Goal: Transaction & Acquisition: Book appointment/travel/reservation

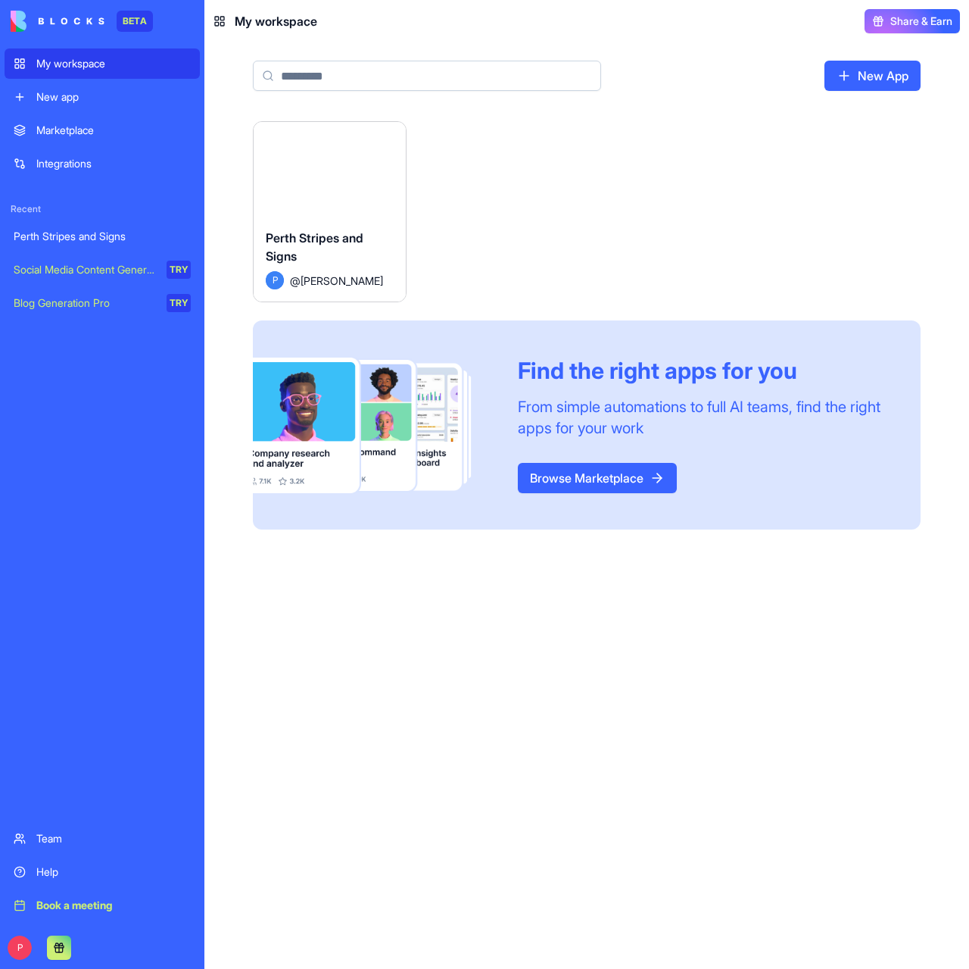
click at [324, 172] on button "Launch" at bounding box center [330, 169] width 114 height 30
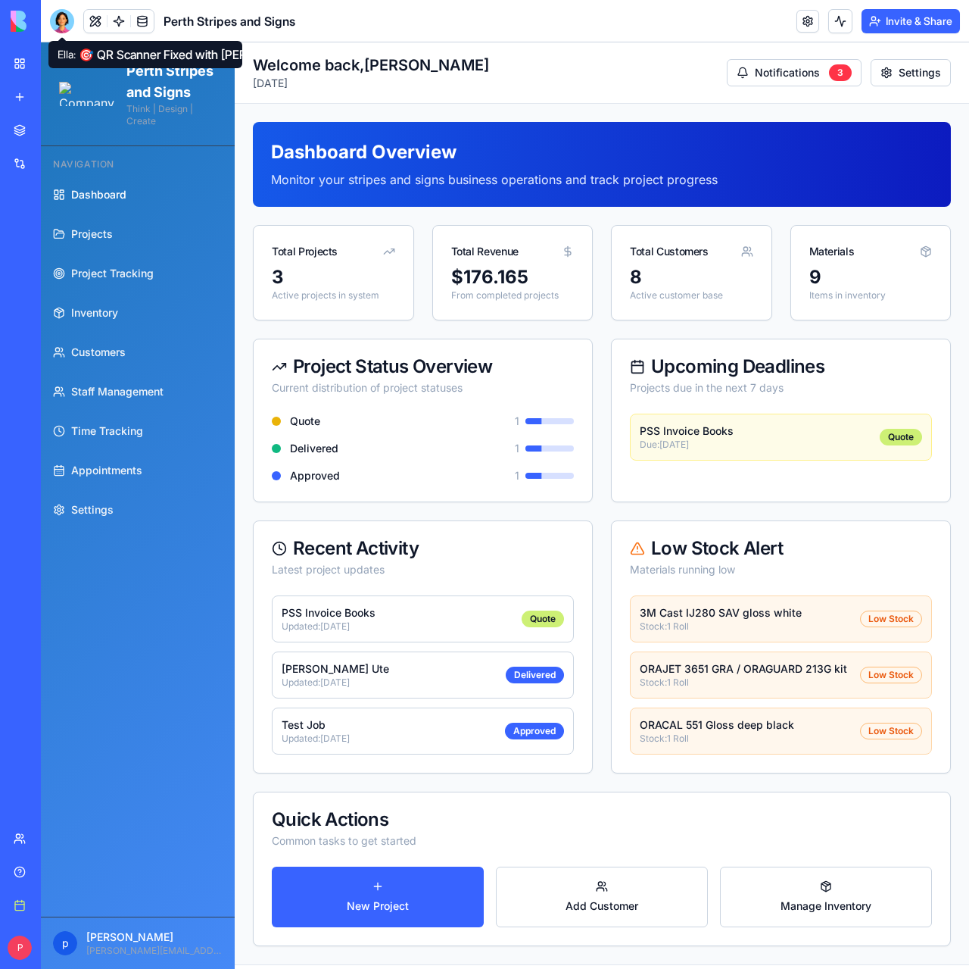
click at [59, 20] on div at bounding box center [62, 21] width 24 height 24
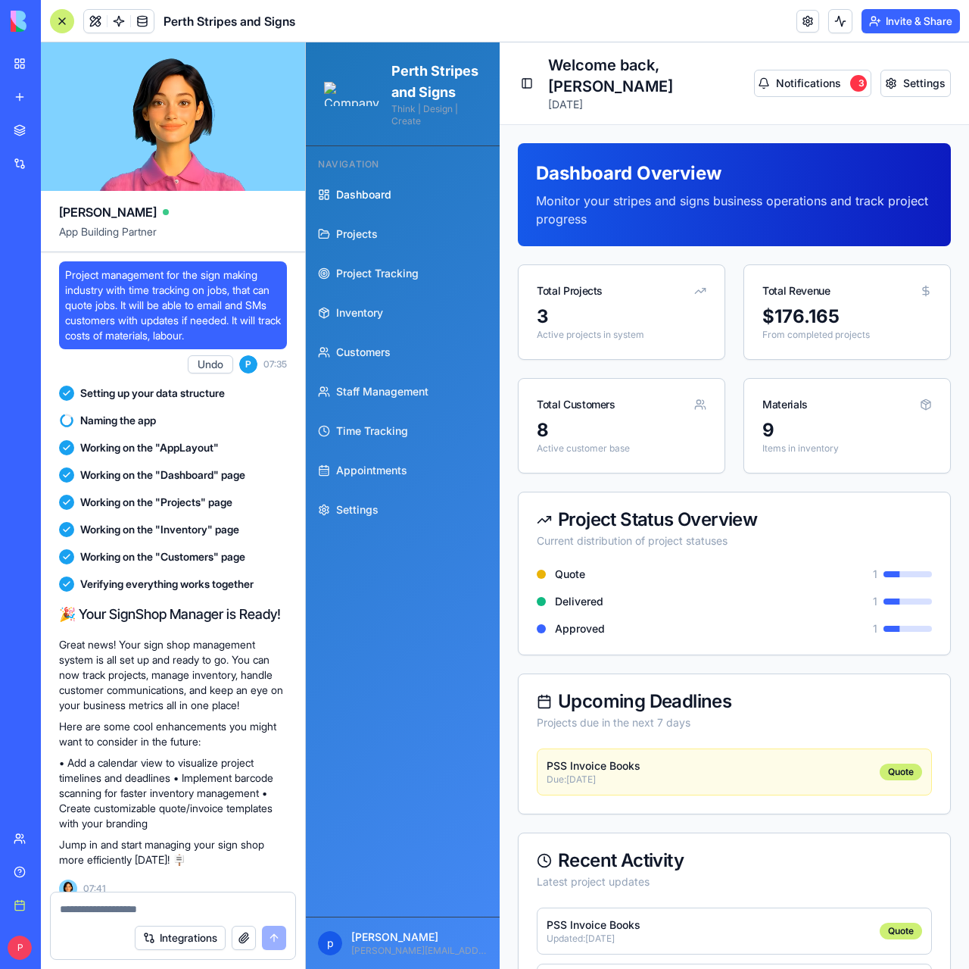
scroll to position [192731, 0]
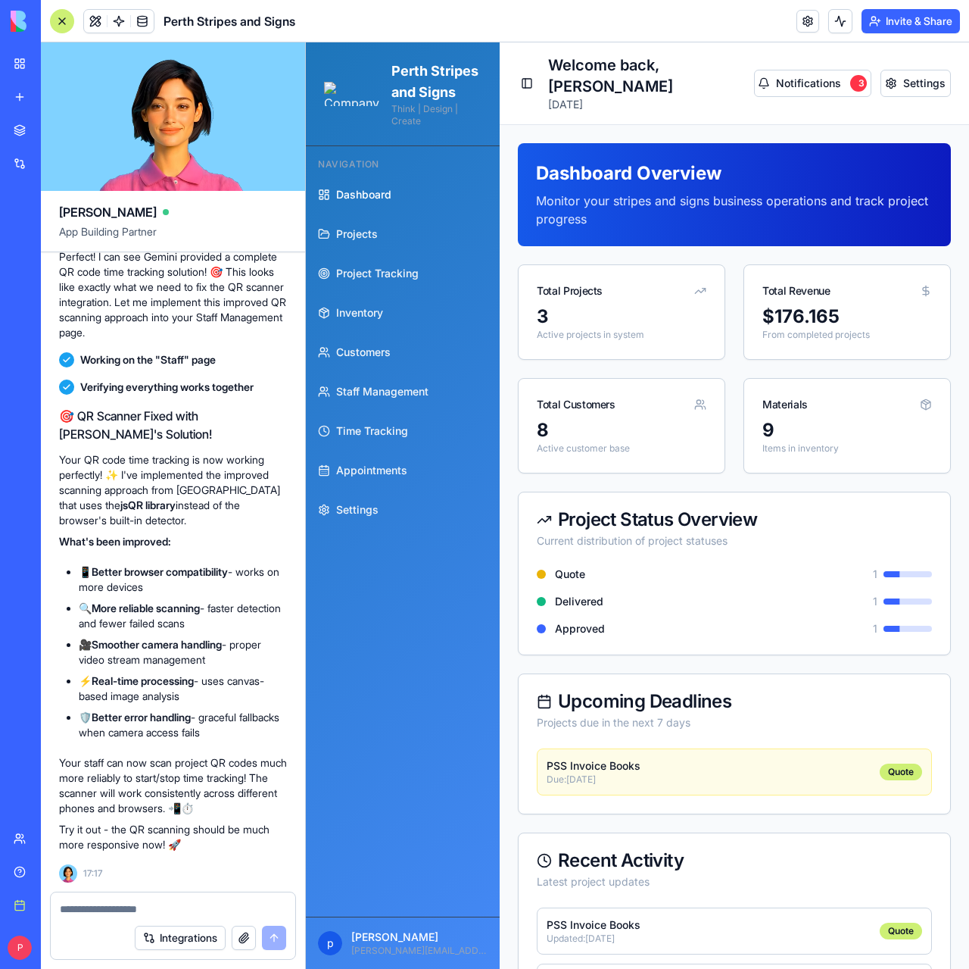
click at [121, 903] on textarea at bounding box center [173, 908] width 226 height 15
click at [129, 907] on textarea "**" at bounding box center [173, 908] width 227 height 15
click at [176, 906] on textarea "*********" at bounding box center [173, 908] width 227 height 15
click at [68, 911] on textarea "***" at bounding box center [173, 908] width 227 height 15
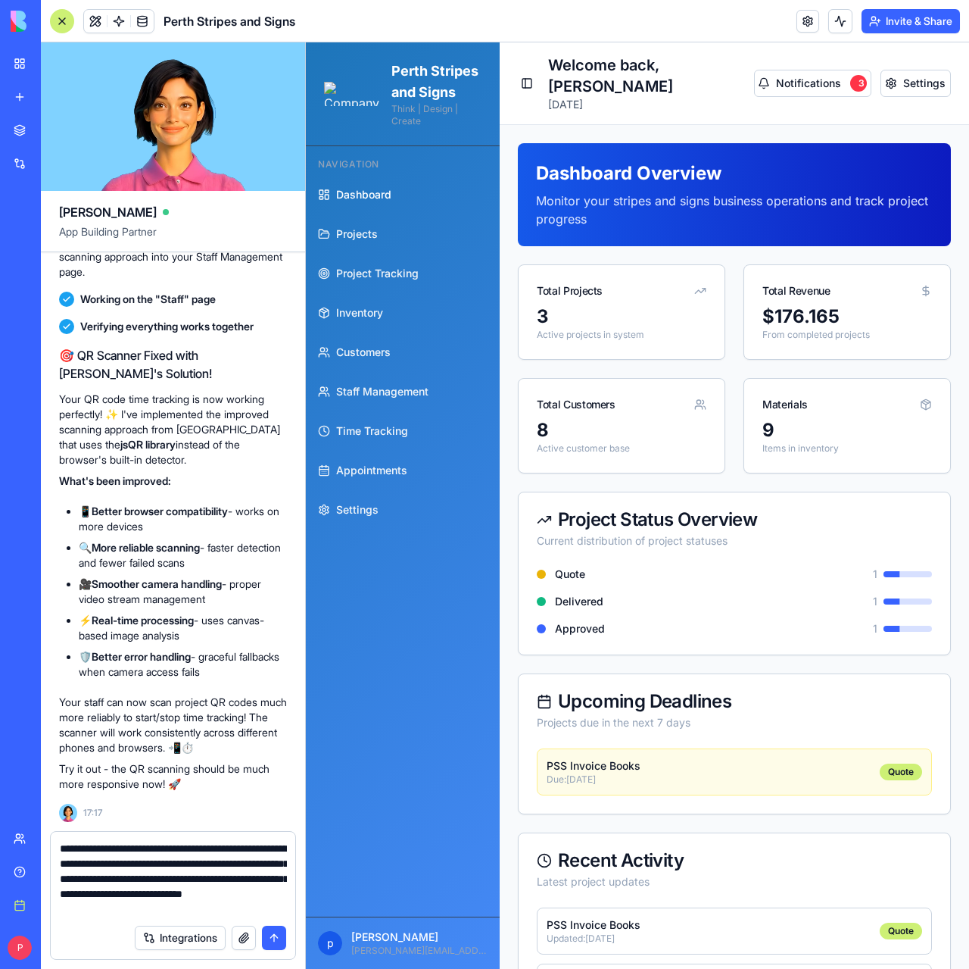
click at [238, 910] on textarea "**********" at bounding box center [173, 879] width 227 height 76
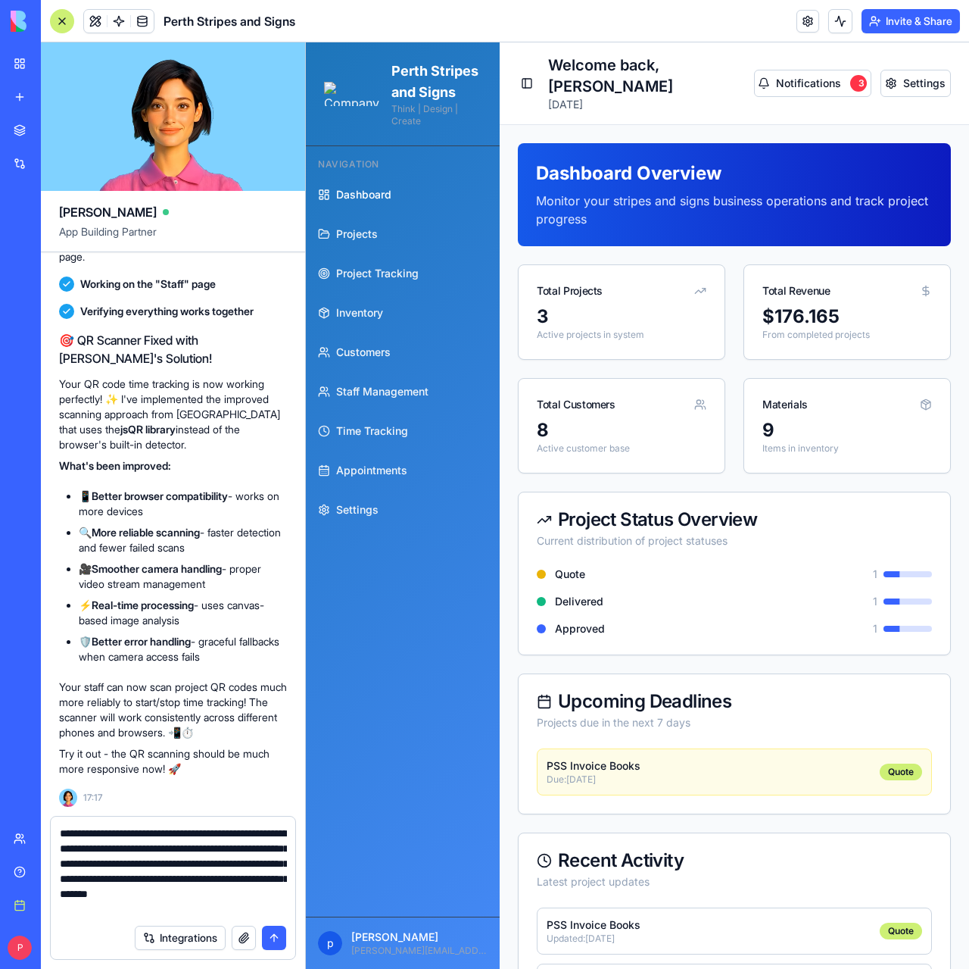
click at [220, 908] on textarea "**********" at bounding box center [173, 870] width 227 height 91
click at [245, 903] on textarea "**********" at bounding box center [173, 870] width 227 height 91
type textarea "**********"
click at [274, 938] on button "submit" at bounding box center [274, 937] width 24 height 24
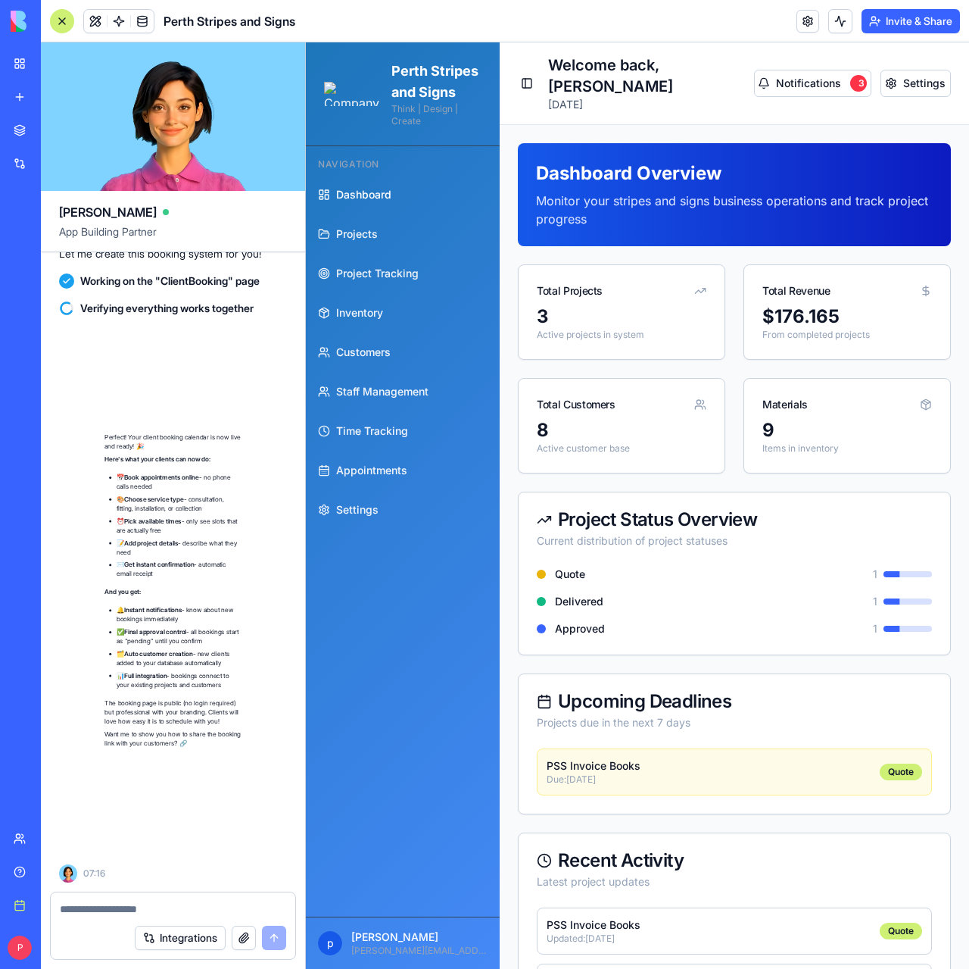
scroll to position [193925, 0]
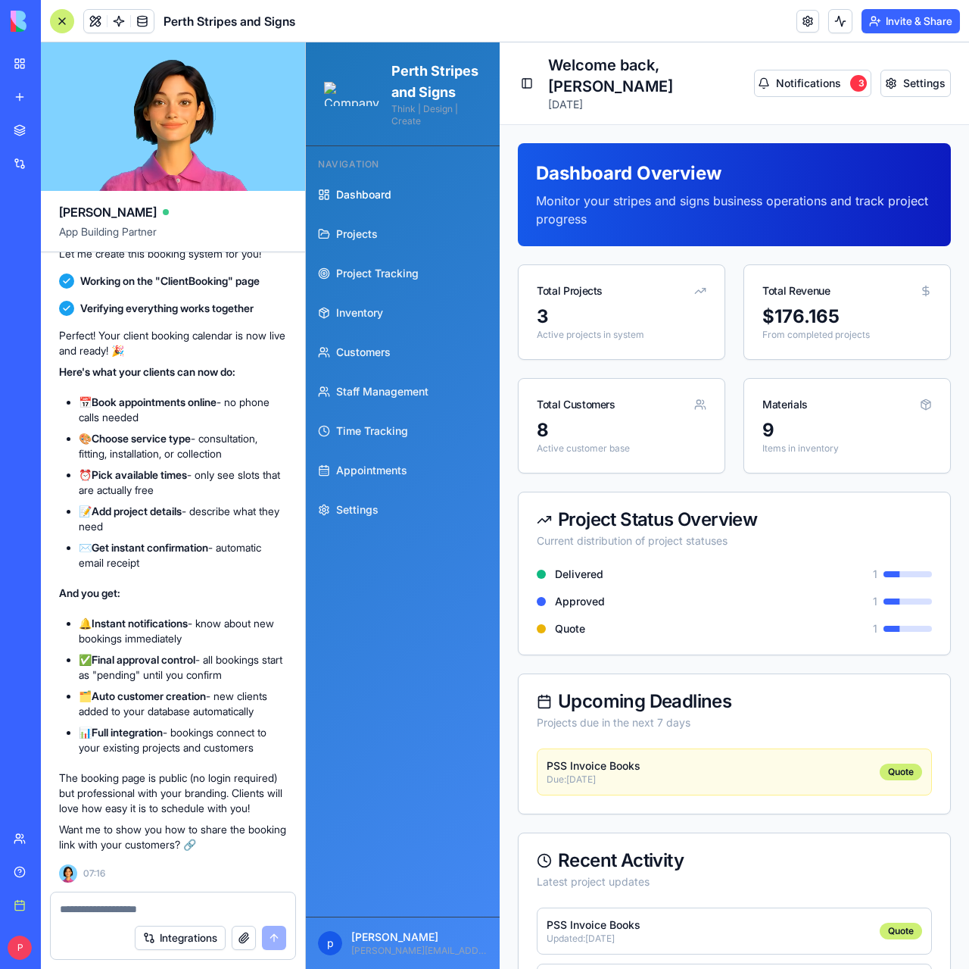
click at [134, 903] on textarea at bounding box center [173, 908] width 227 height 15
click at [121, 912] on textarea "***" at bounding box center [173, 908] width 227 height 15
type textarea "***"
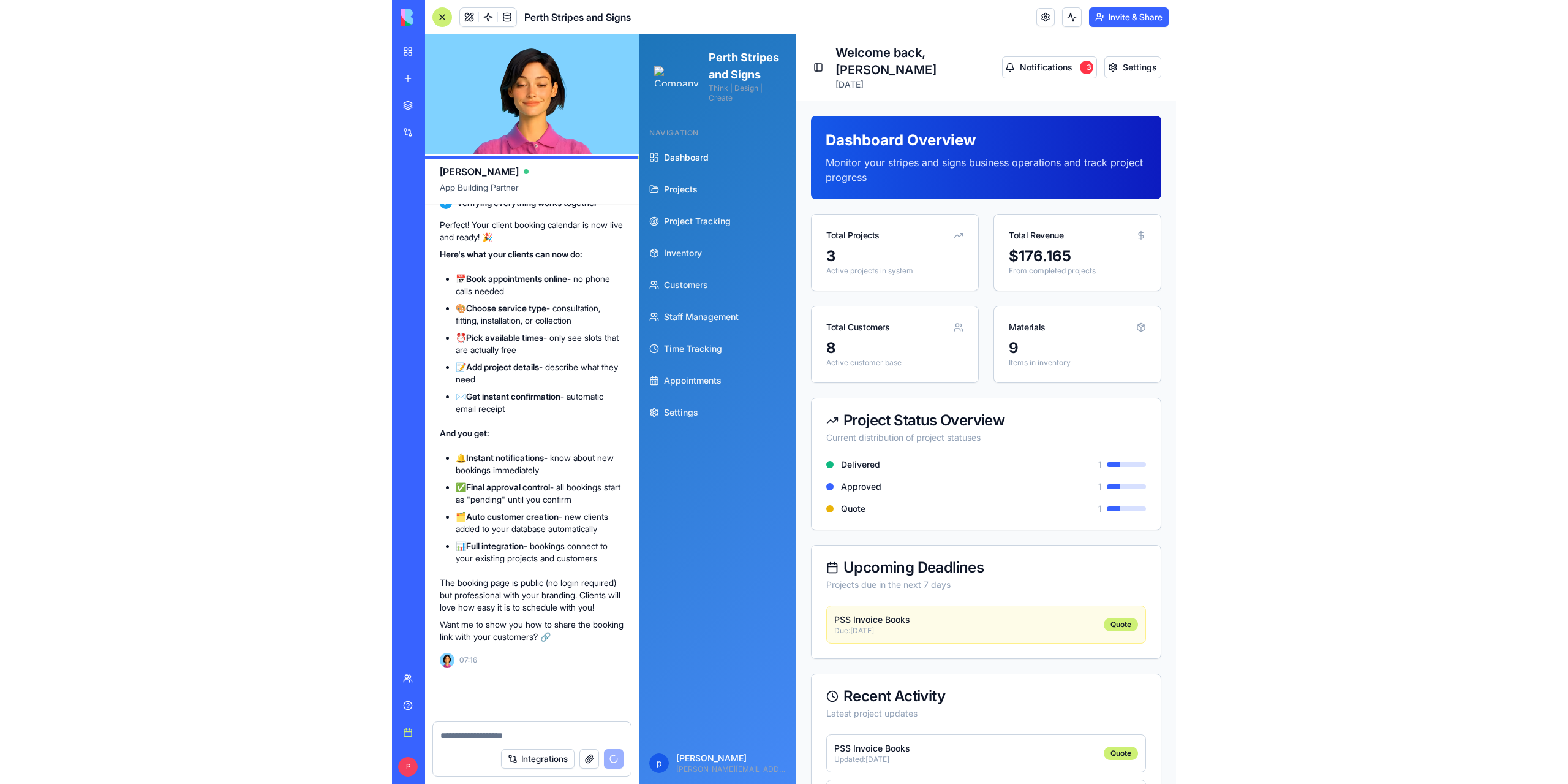
scroll to position [156947, 0]
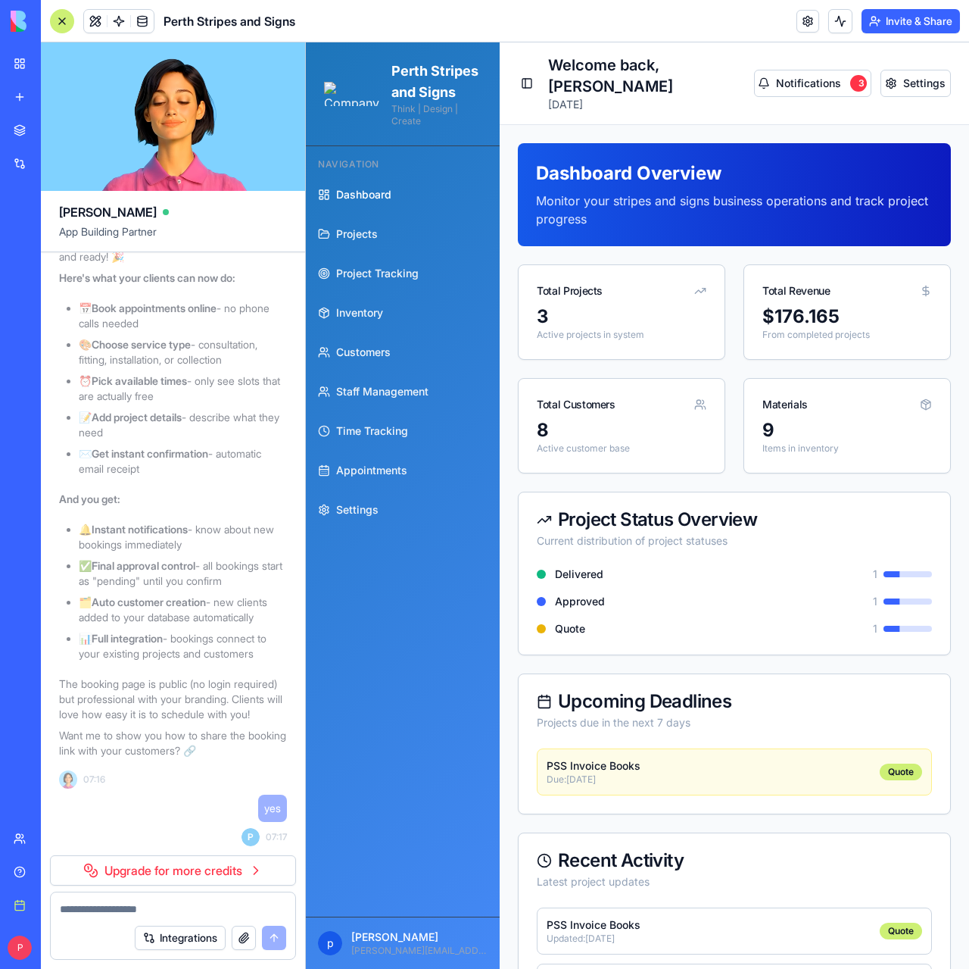
click at [226, 758] on p "Want me to show you how to share the booking link with your customers? 🔗" at bounding box center [173, 743] width 228 height 30
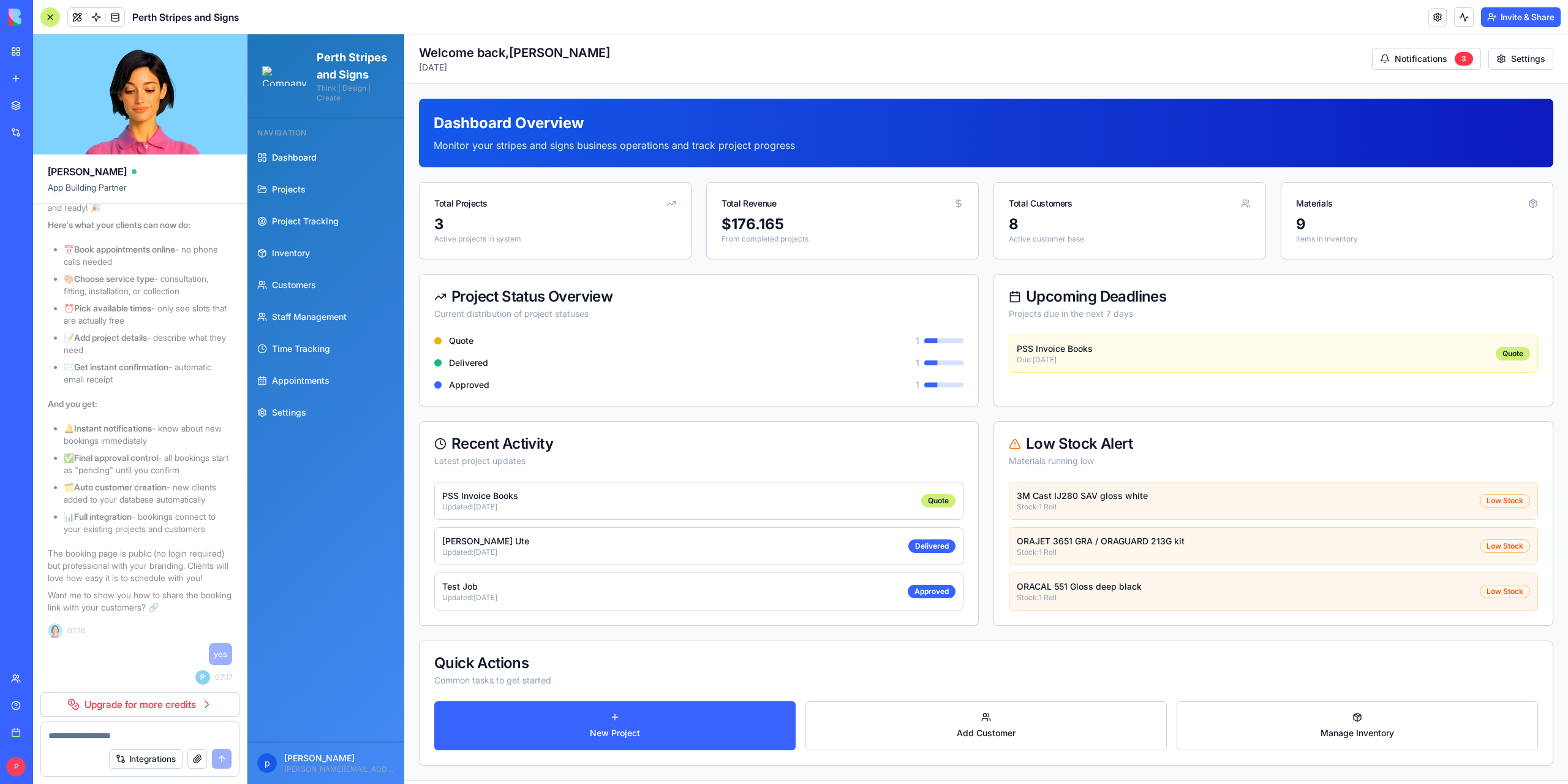
click at [52, 18] on div at bounding box center [50, 17] width 19 height 19
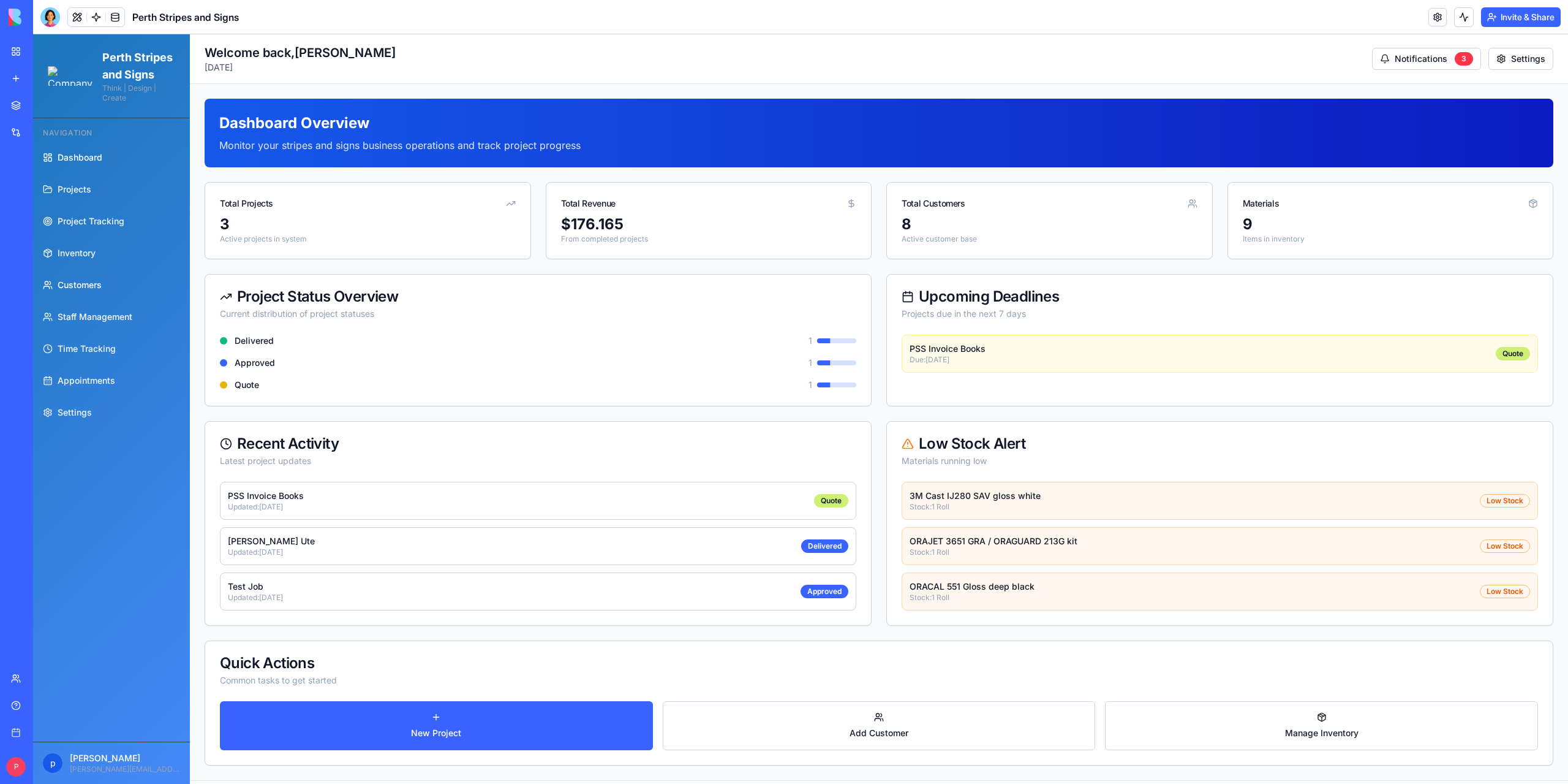
click at [81, 291] on span "Customers" at bounding box center [79, 285] width 44 height 12
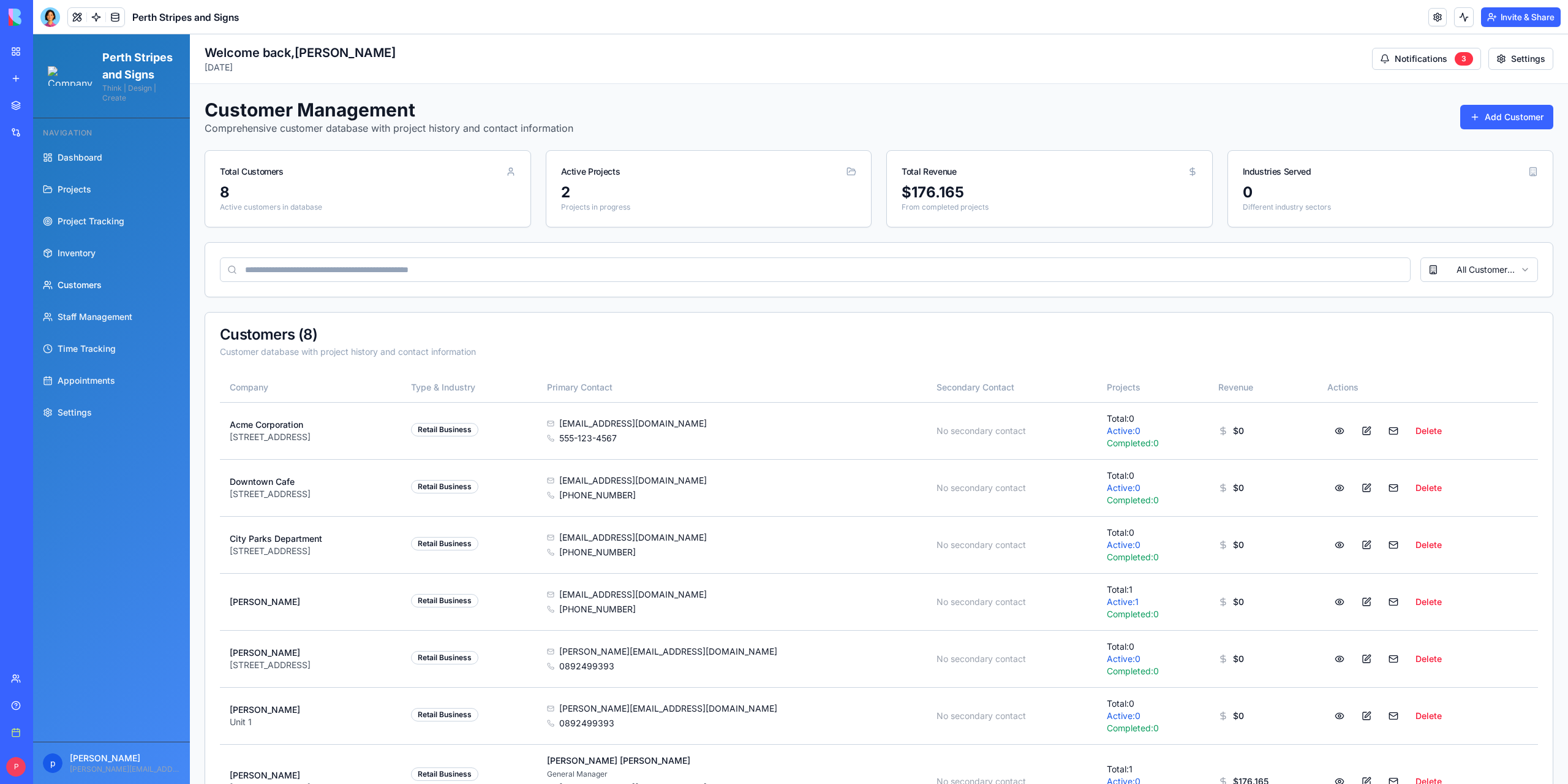
click at [610, 269] on input at bounding box center [815, 269] width 1190 height 24
drag, startPoint x: 614, startPoint y: 264, endPoint x: 598, endPoint y: 268, distance: 16.5
click at [614, 264] on input at bounding box center [815, 269] width 1190 height 24
click at [102, 387] on span "Appointments" at bounding box center [86, 380] width 57 height 12
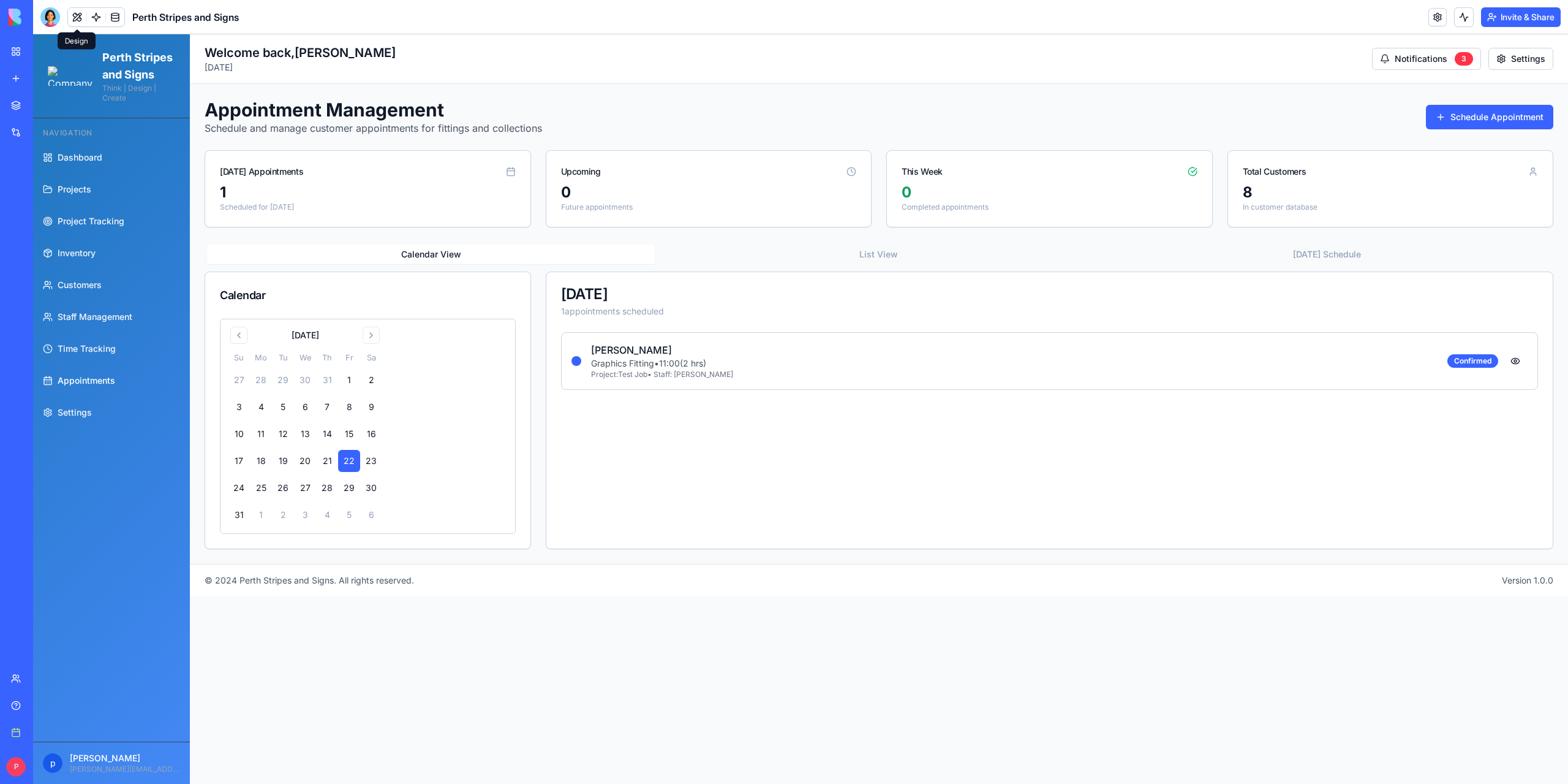
click at [77, 19] on span at bounding box center [77, 17] width 34 height 34
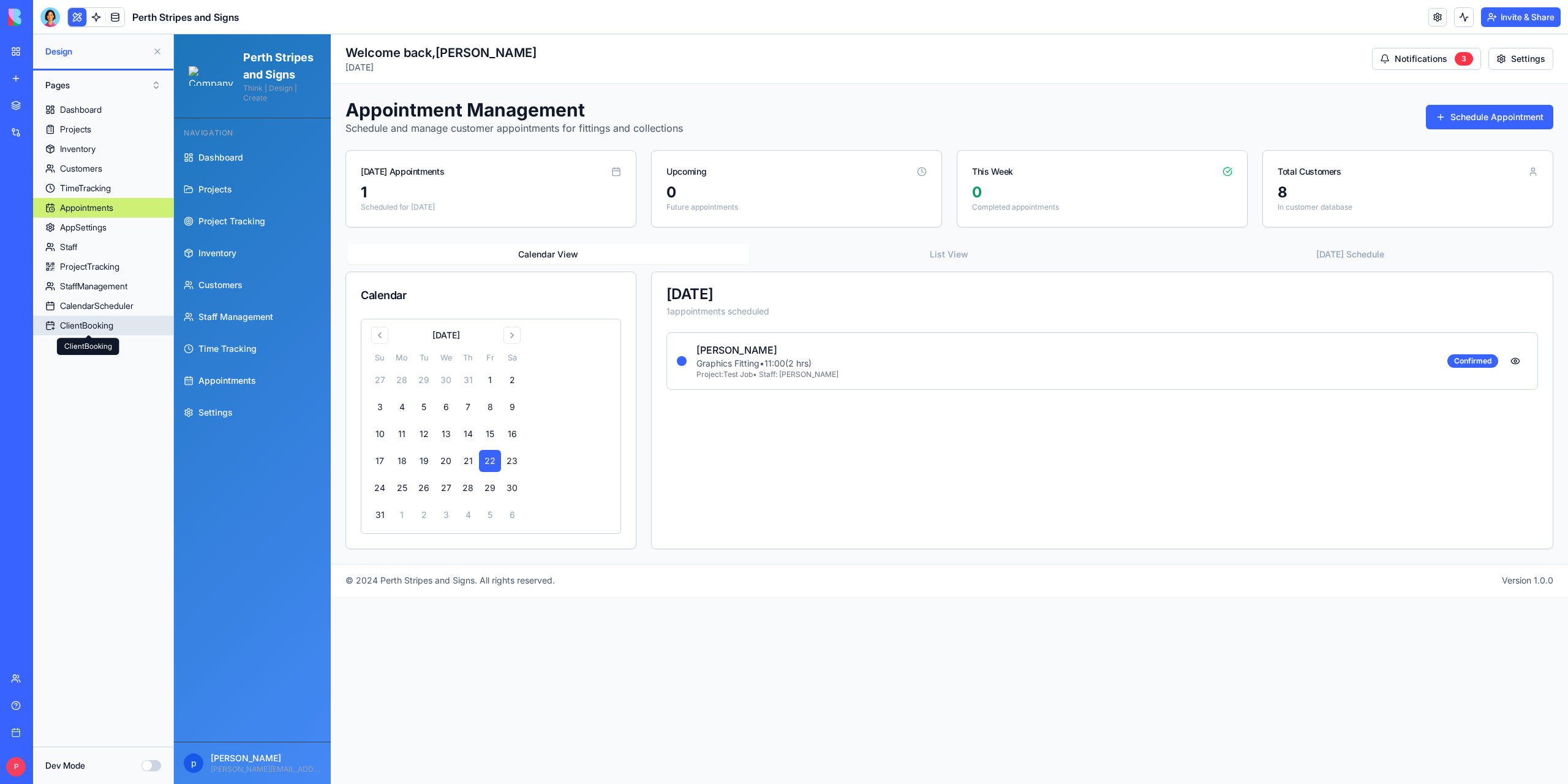
click at [97, 324] on div "ClientBooking" at bounding box center [87, 325] width 53 height 12
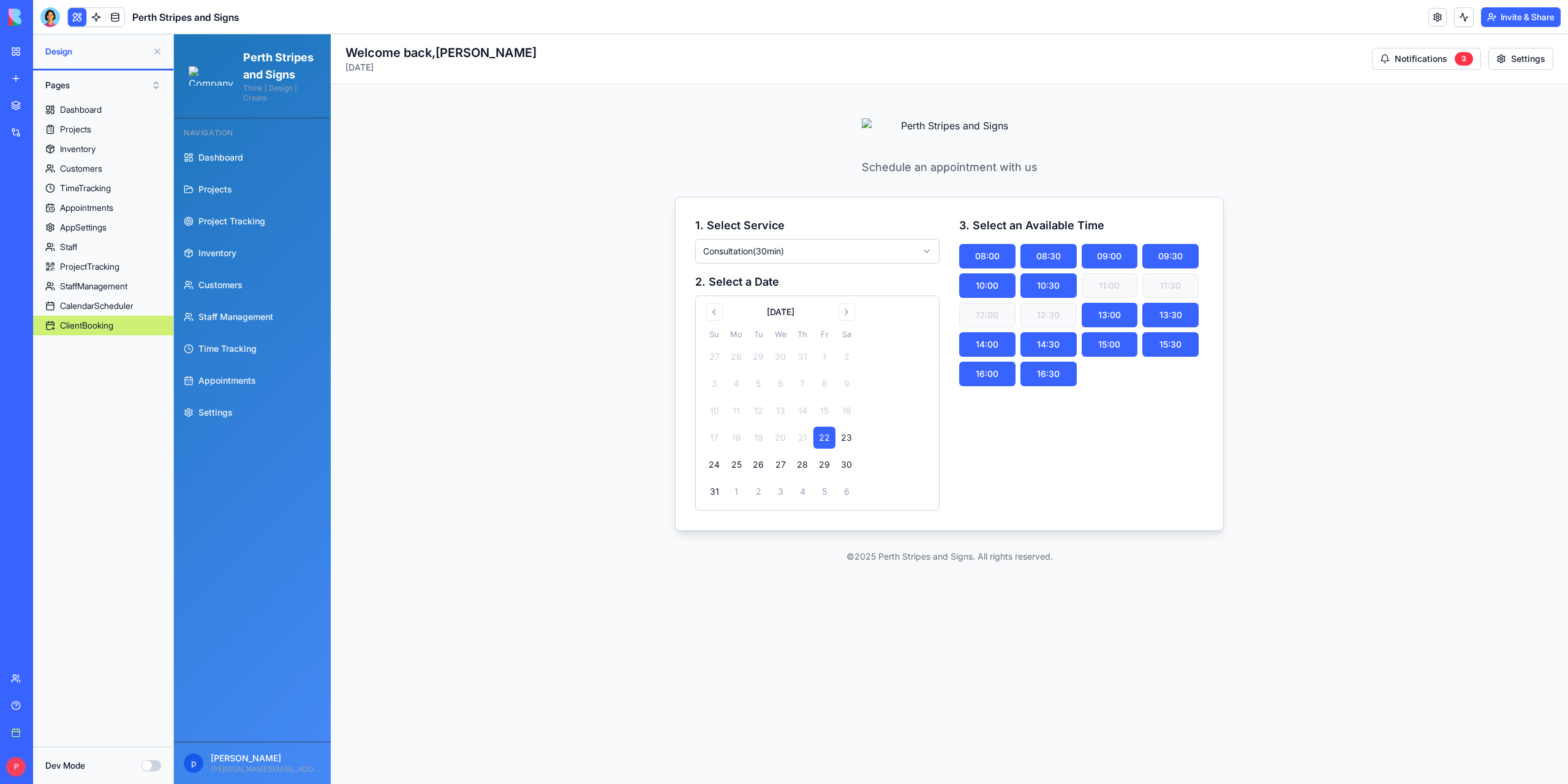
drag, startPoint x: 97, startPoint y: 324, endPoint x: 67, endPoint y: 358, distance: 45.3
click at [67, 358] on div "Dashboard Projects Inventory Customers TimeTracking Appointments AppSettings St…" at bounding box center [103, 417] width 140 height 637
click at [82, 327] on div "ClientBooking" at bounding box center [87, 325] width 53 height 12
click at [784, 59] on button "Settings" at bounding box center [1520, 58] width 65 height 22
click at [213, 418] on span "Settings" at bounding box center [215, 412] width 34 height 12
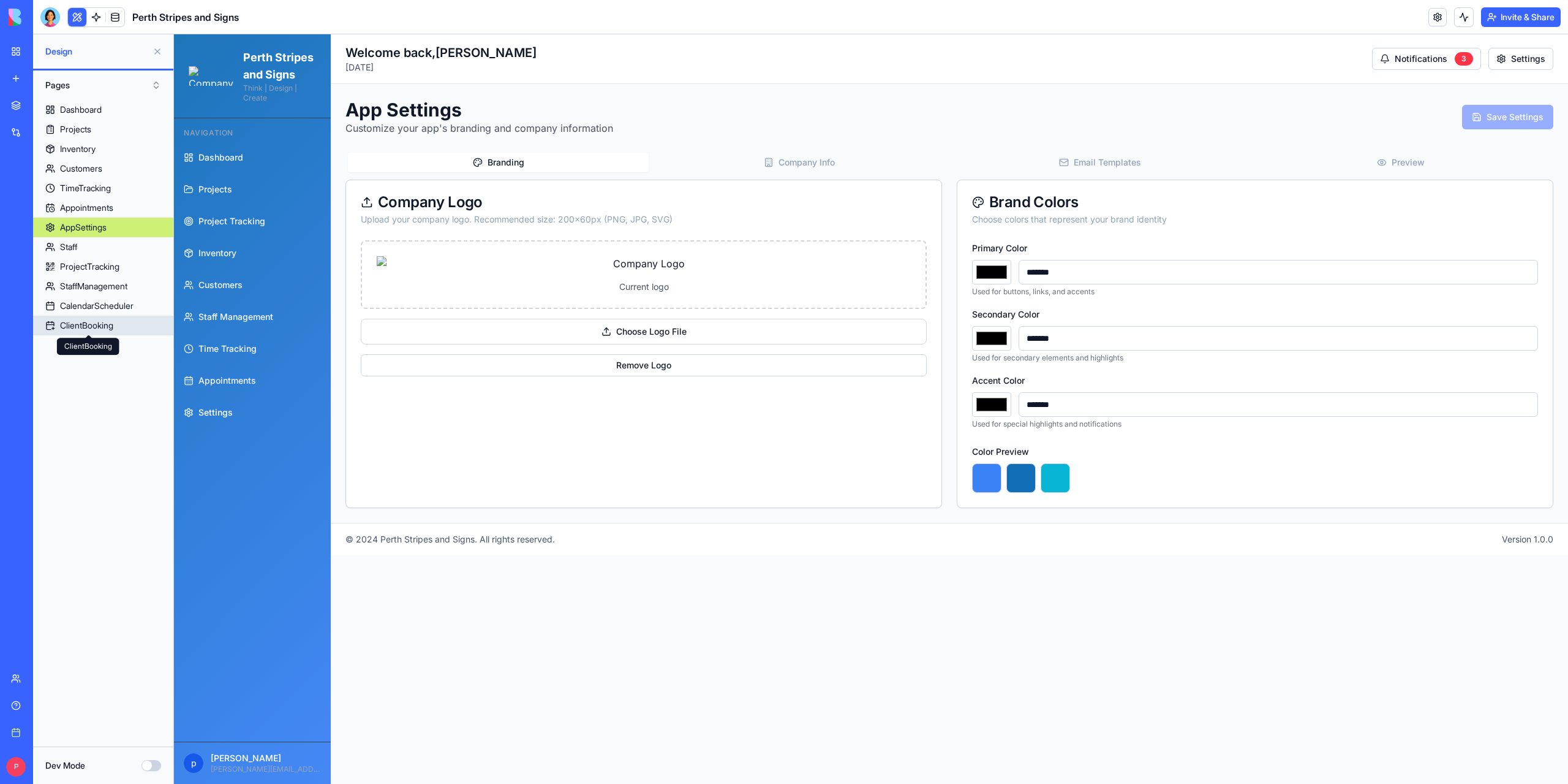
click at [102, 329] on div "ClientBooking" at bounding box center [87, 325] width 53 height 12
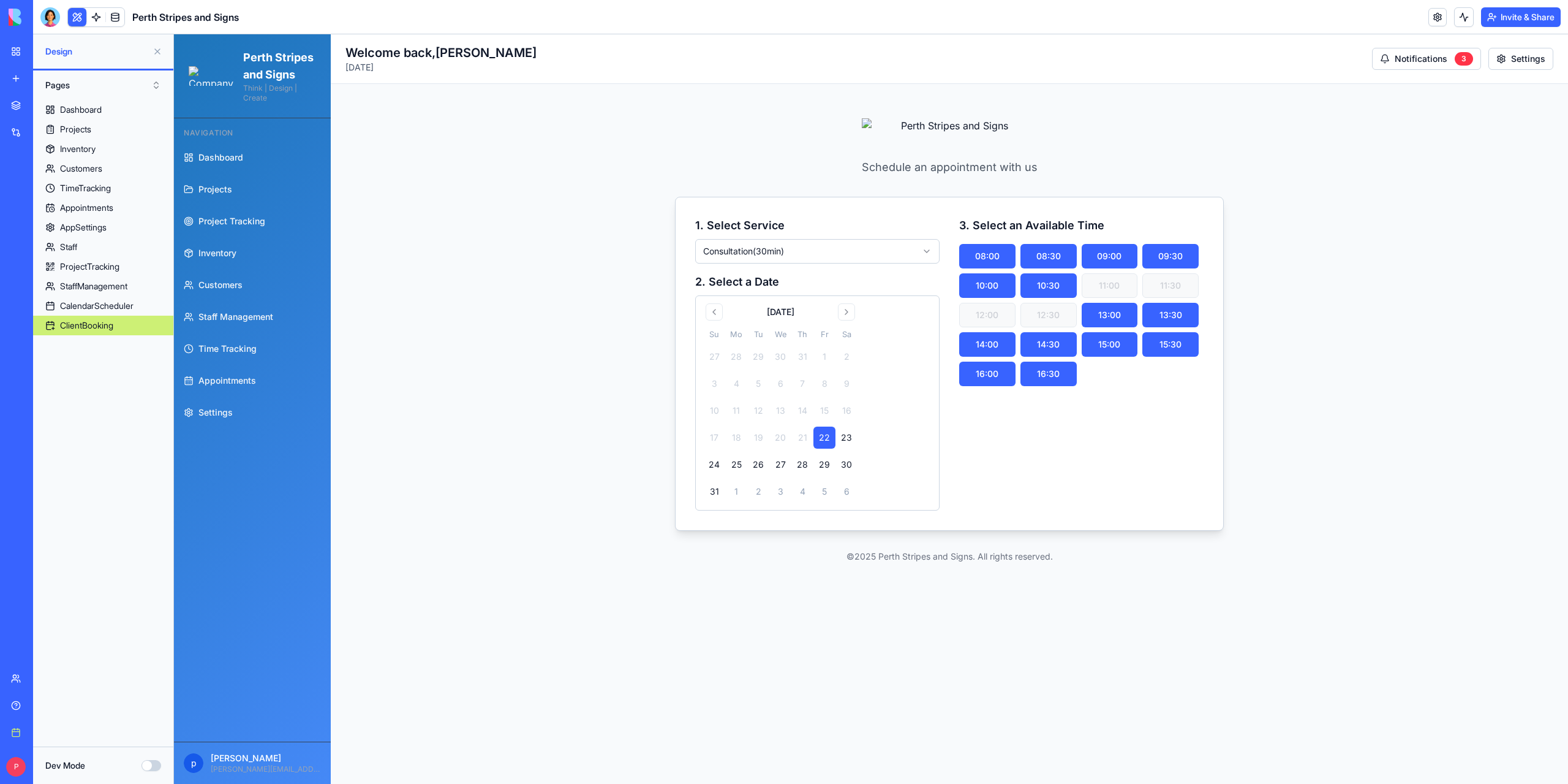
click at [769, 252] on html "Perth Stripes and Signs Think | Design | Create Navigation Dashboard Projects P…" at bounding box center [871, 464] width 1394 height 861
click at [784, 462] on button "30" at bounding box center [846, 464] width 22 height 22
click at [784, 311] on button "Go to next month" at bounding box center [846, 311] width 17 height 17
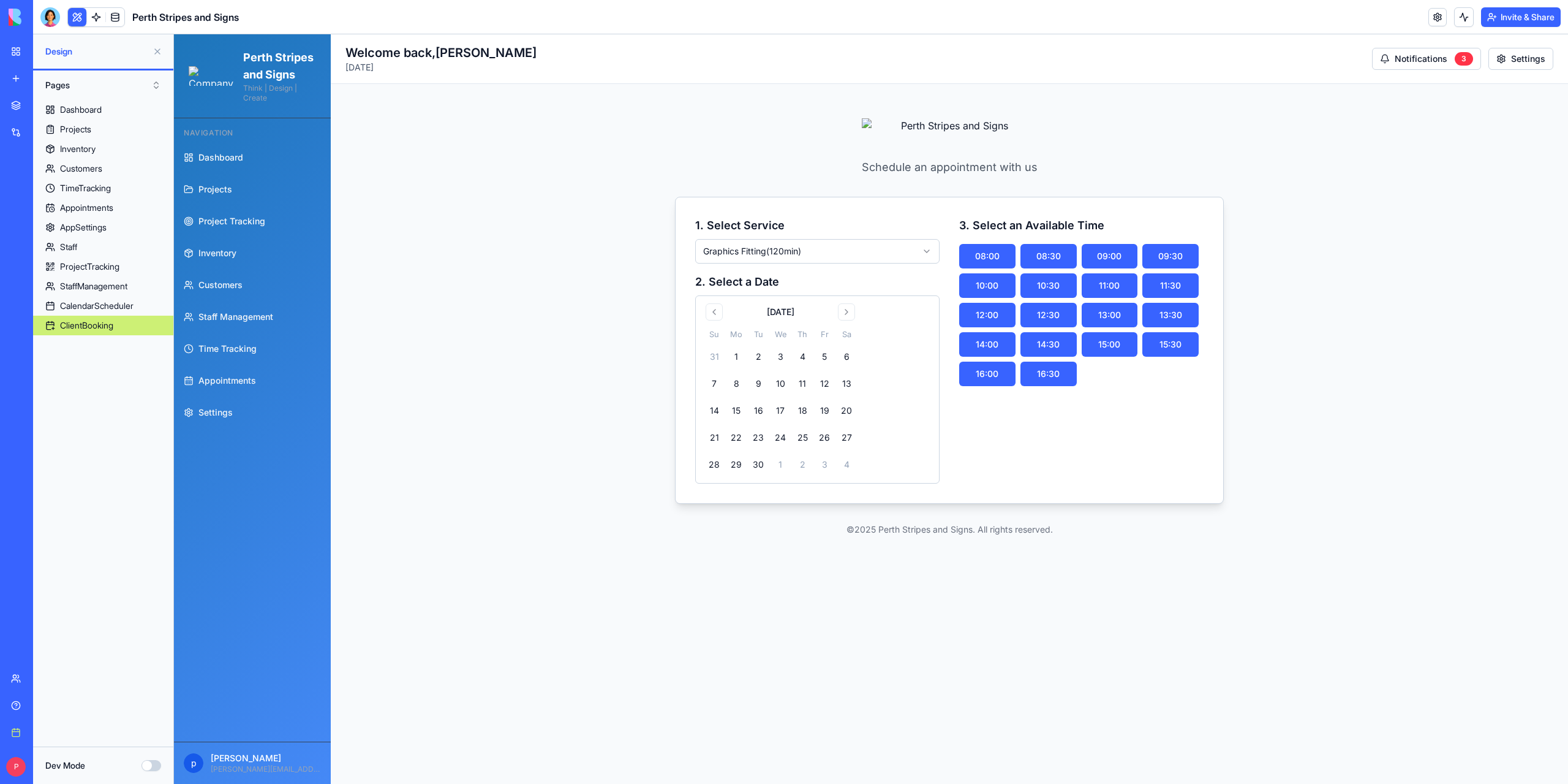
click at [158, 49] on button at bounding box center [158, 51] width 19 height 19
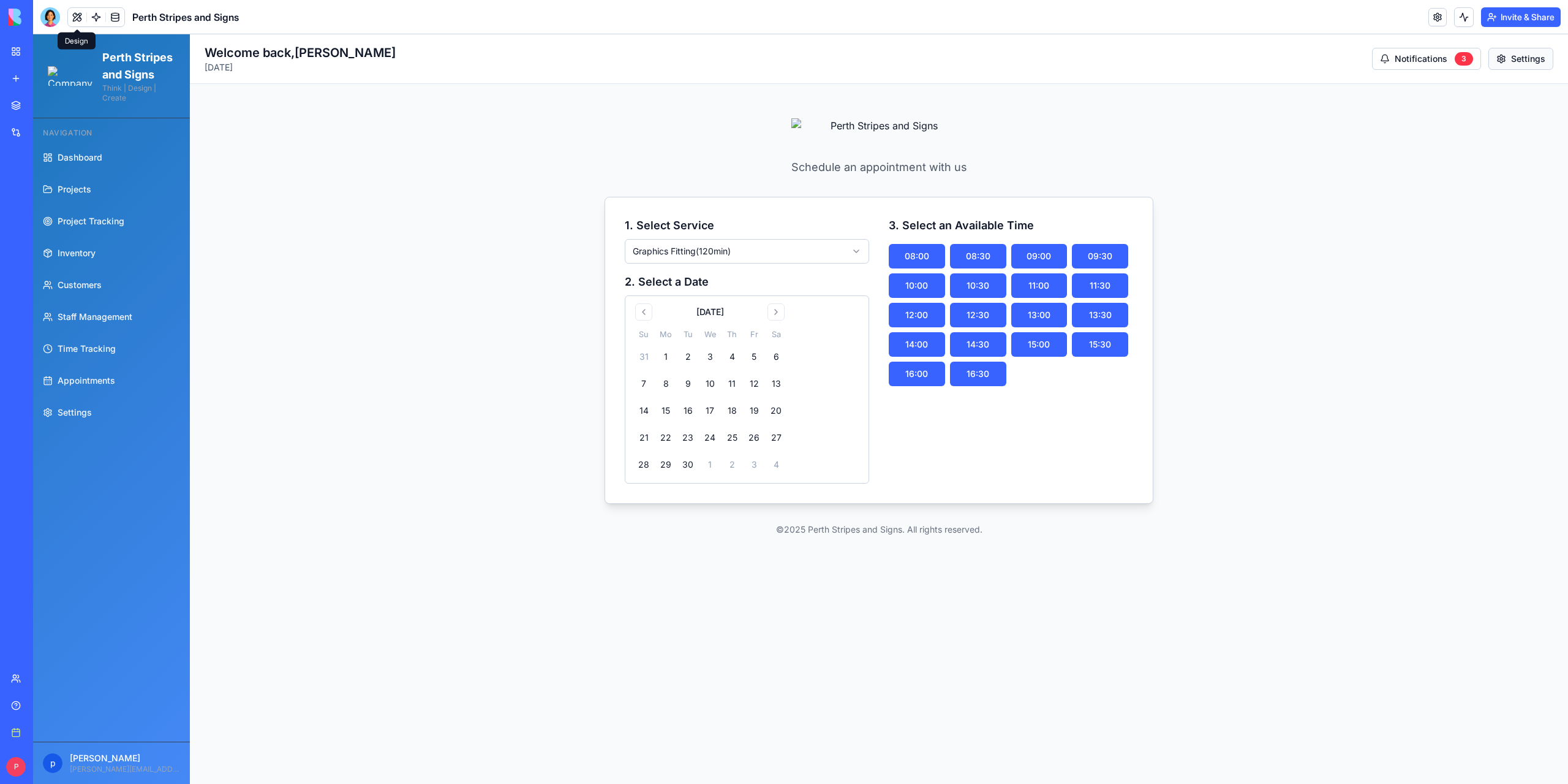
click at [784, 60] on button "Settings" at bounding box center [1520, 58] width 65 height 22
click at [538, 172] on div "Schedule an appointment with us 1. Select Service Graphics Fitting ( 120 min) 2…" at bounding box center [879, 473] width 1349 height 749
click at [77, 418] on span "Settings" at bounding box center [74, 412] width 34 height 12
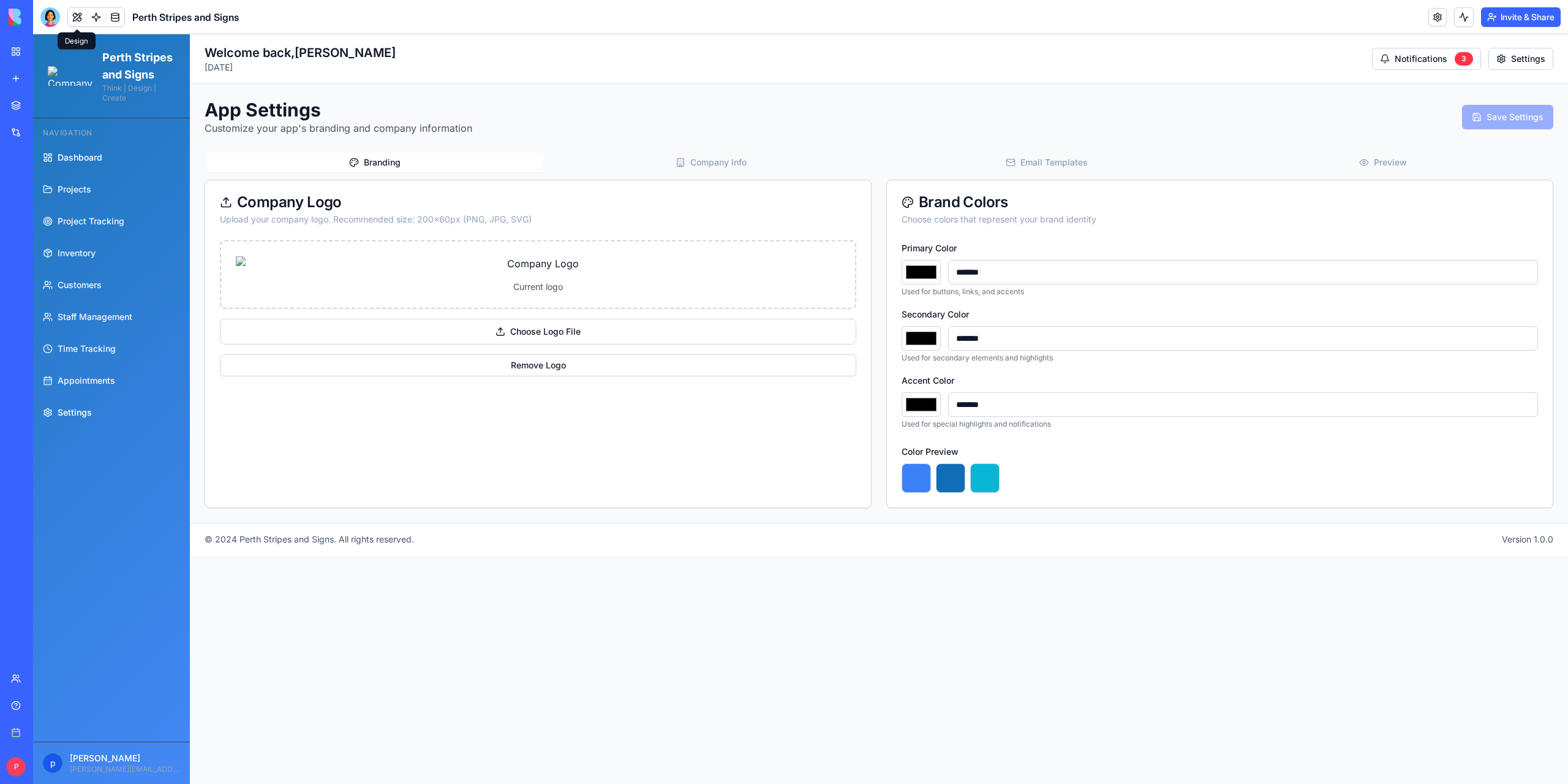
click at [91, 163] on span "Dashboard" at bounding box center [79, 157] width 44 height 12
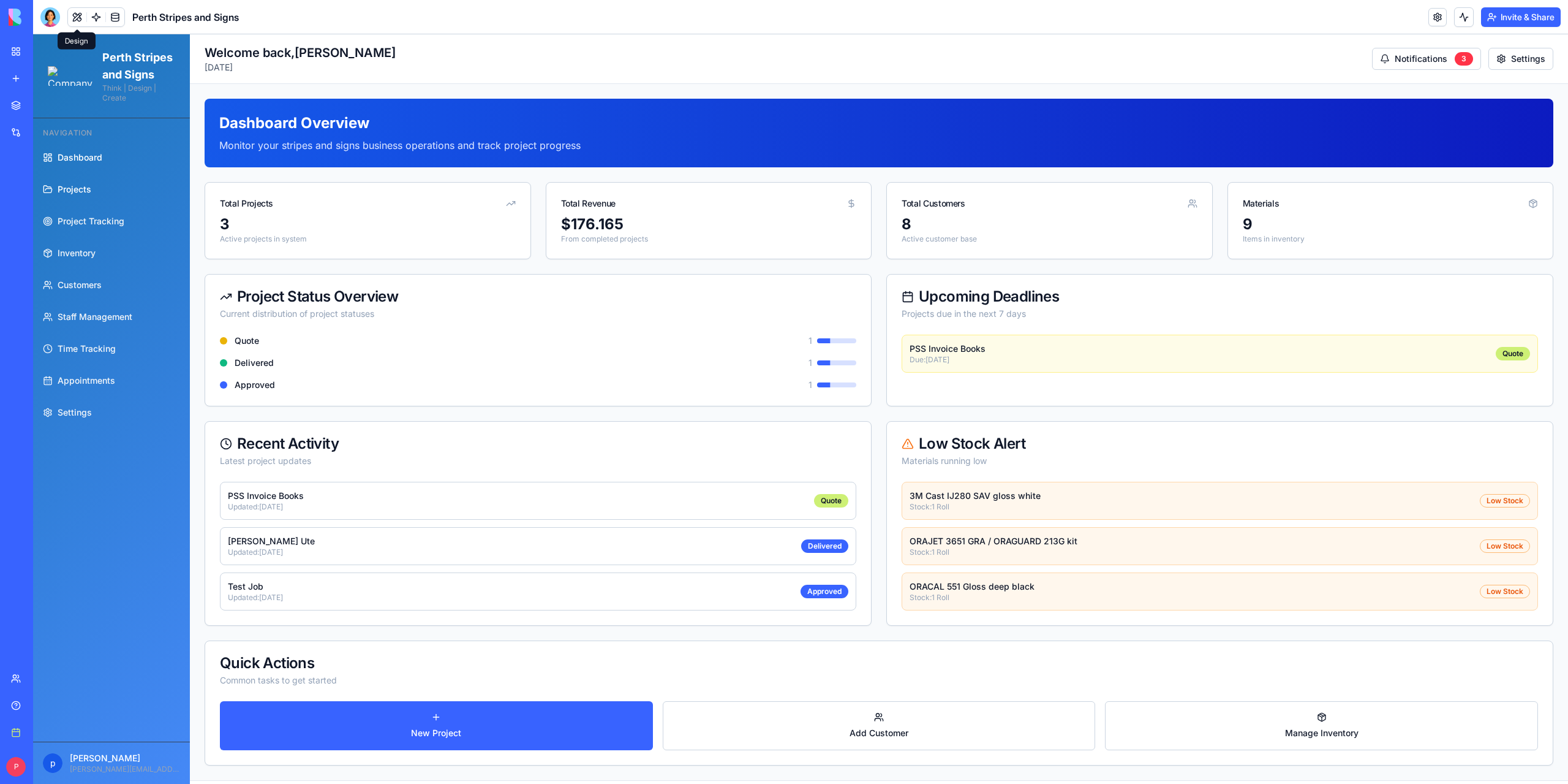
click at [76, 196] on span "Projects" at bounding box center [74, 189] width 34 height 12
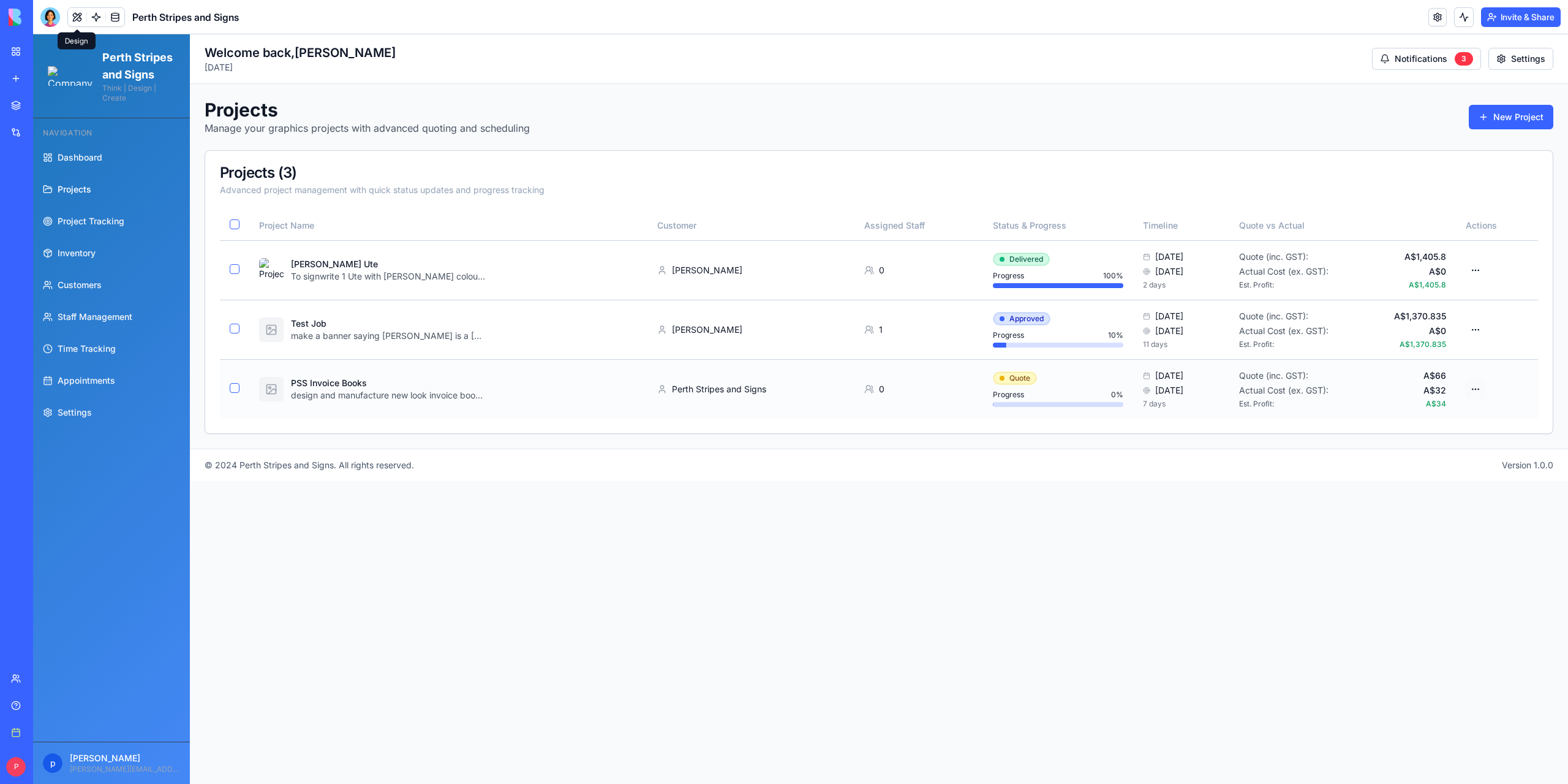
click at [784, 388] on html "Perth Stripes and Signs Think | Design | Create Navigation Dashboard Projects P…" at bounding box center [801, 409] width 1535 height 749
click at [784, 515] on html "Perth Stripes and Signs Think | Design | Create Navigation Dashboard Projects P…" at bounding box center [801, 409] width 1535 height 749
click at [67, 291] on span "Customers" at bounding box center [79, 285] width 44 height 12
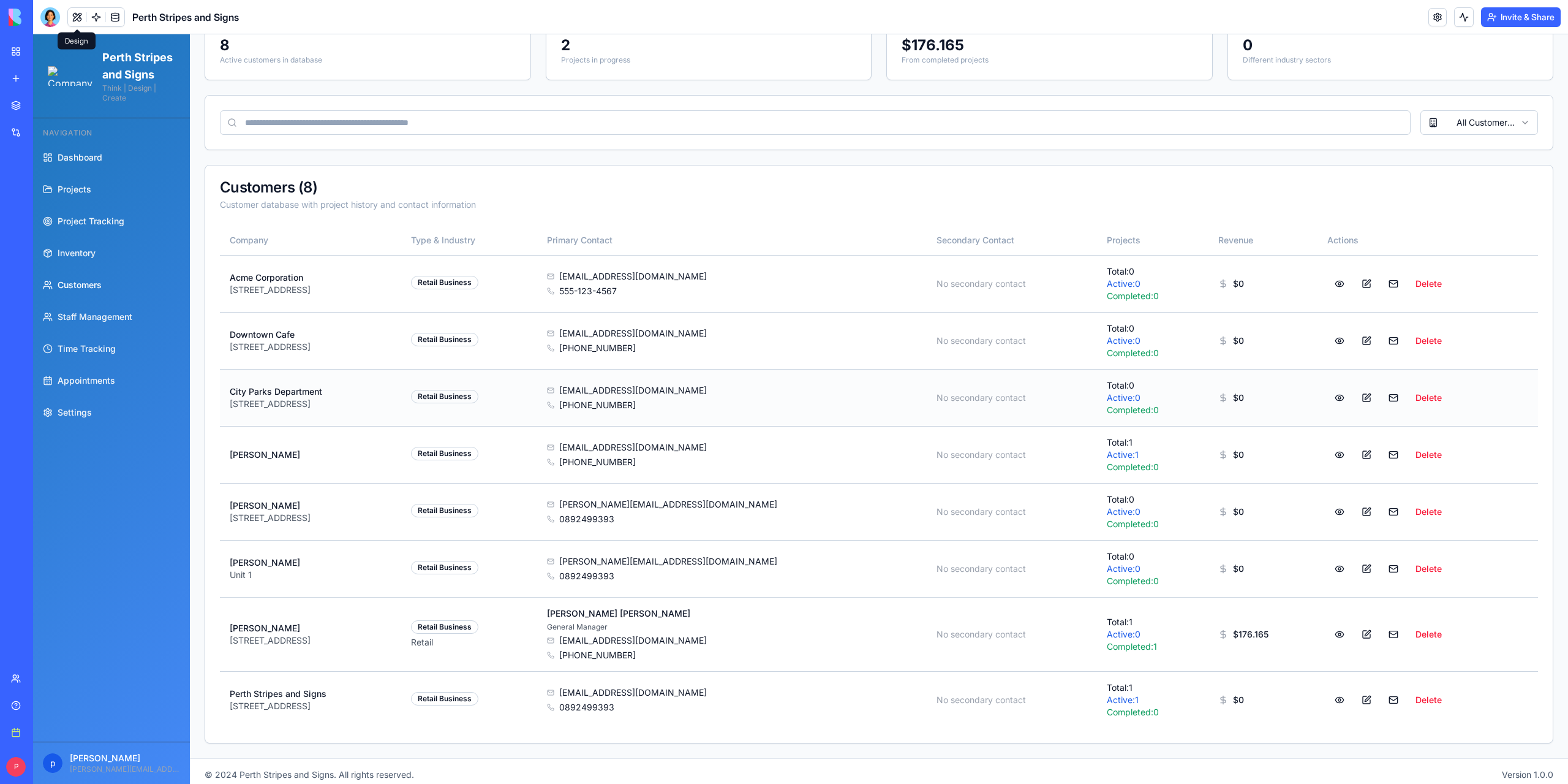
scroll to position [150, 0]
click at [784, 693] on button at bounding box center [1339, 696] width 24 height 22
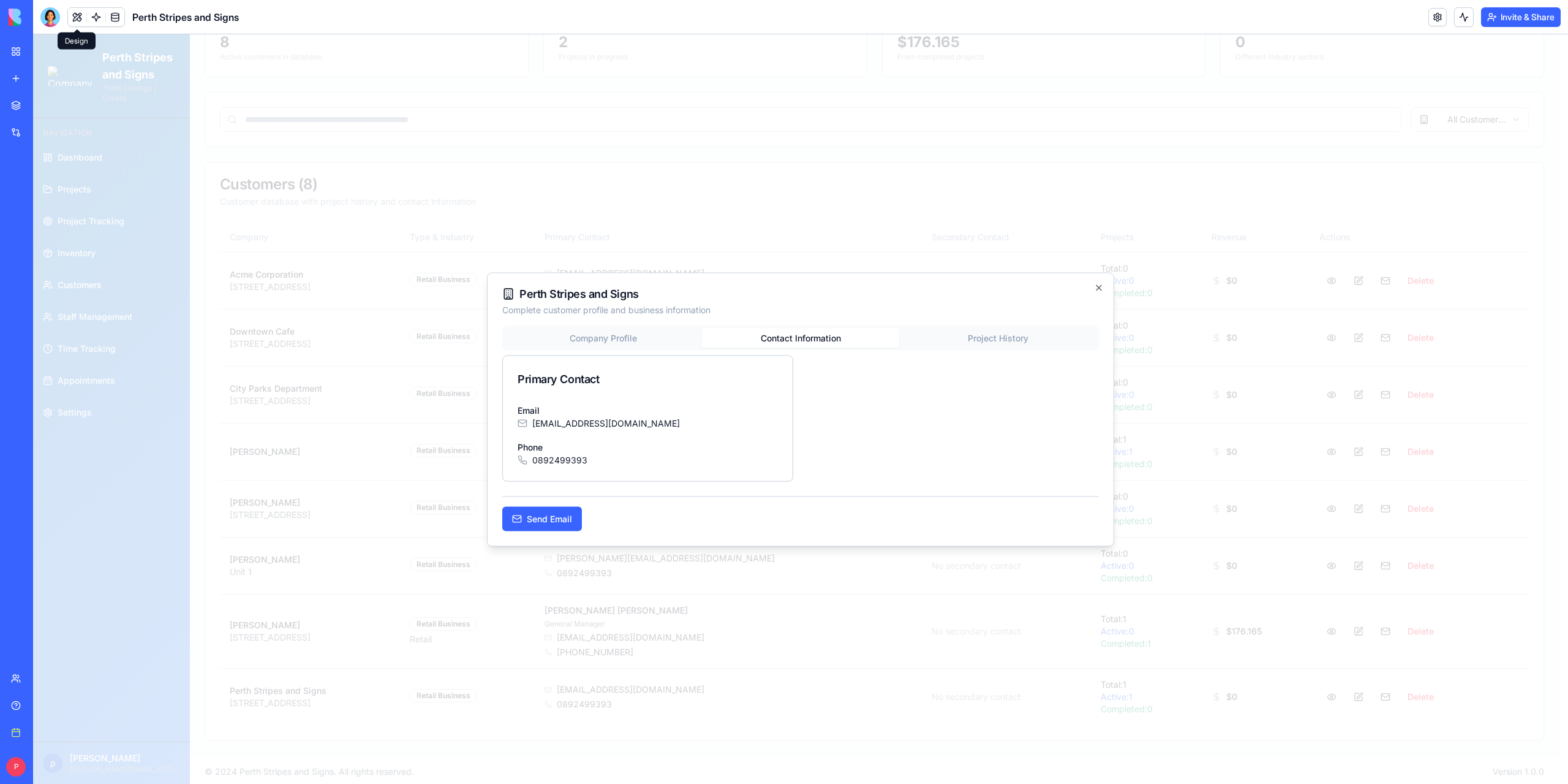
click at [784, 322] on div "Perth Stripes and Signs Complete customer profile and business information Comp…" at bounding box center [800, 409] width 627 height 274
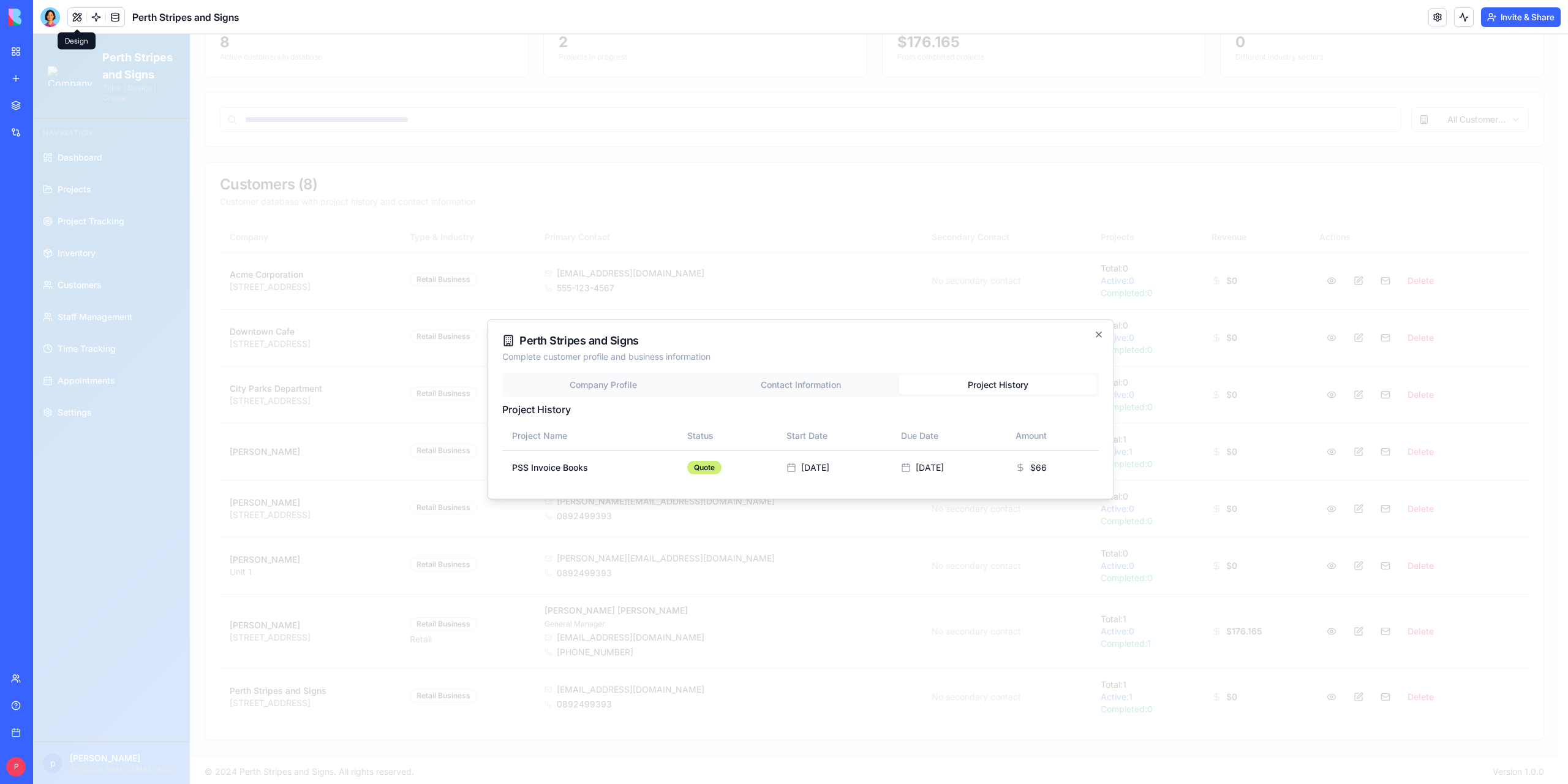
click at [784, 341] on div "Perth Stripes and Signs Complete customer profile and business information Comp…" at bounding box center [800, 409] width 627 height 180
click at [784, 335] on icon "button" at bounding box center [1099, 334] width 5 height 5
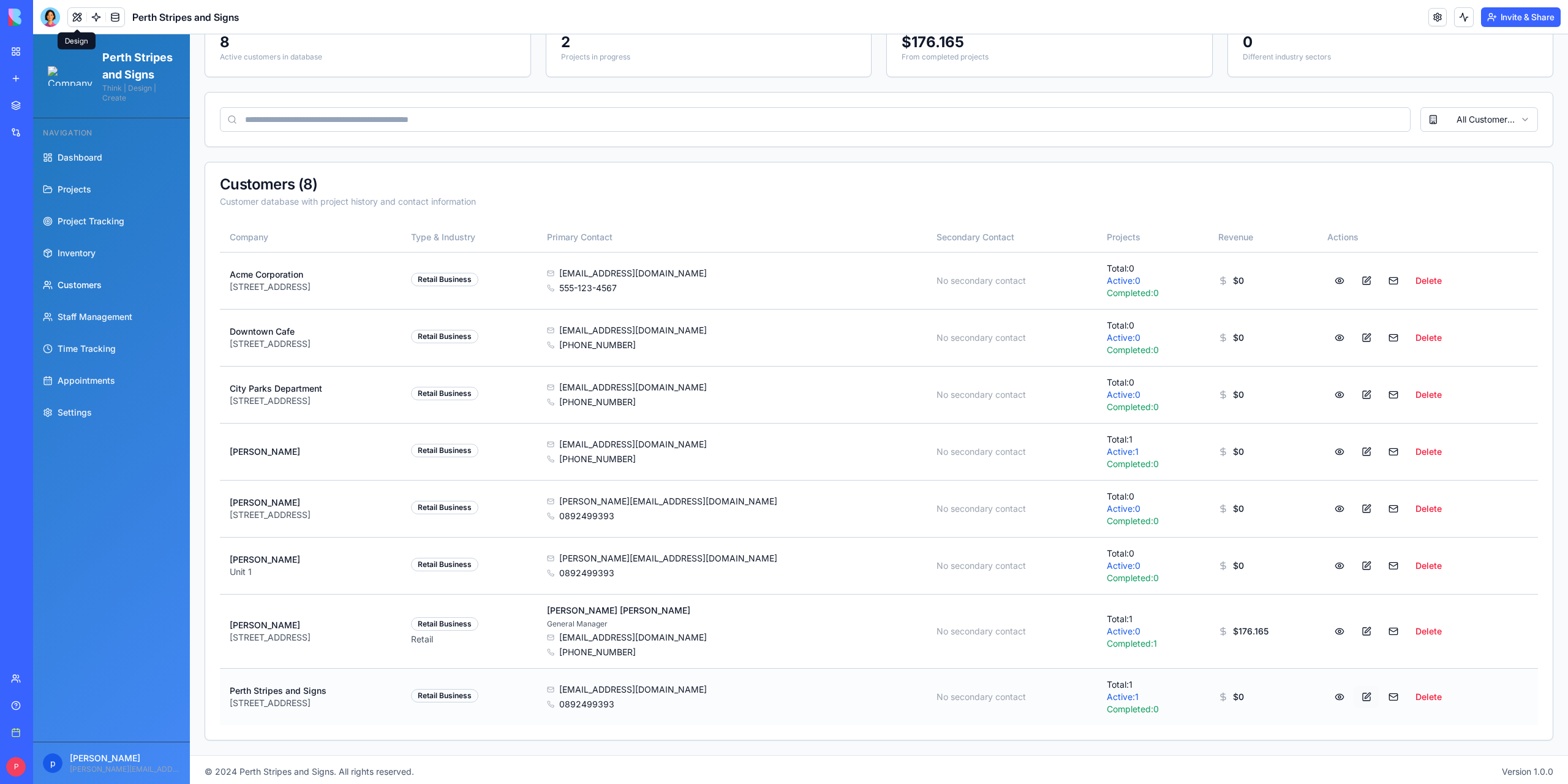
click at [784, 692] on button at bounding box center [1366, 696] width 24 height 22
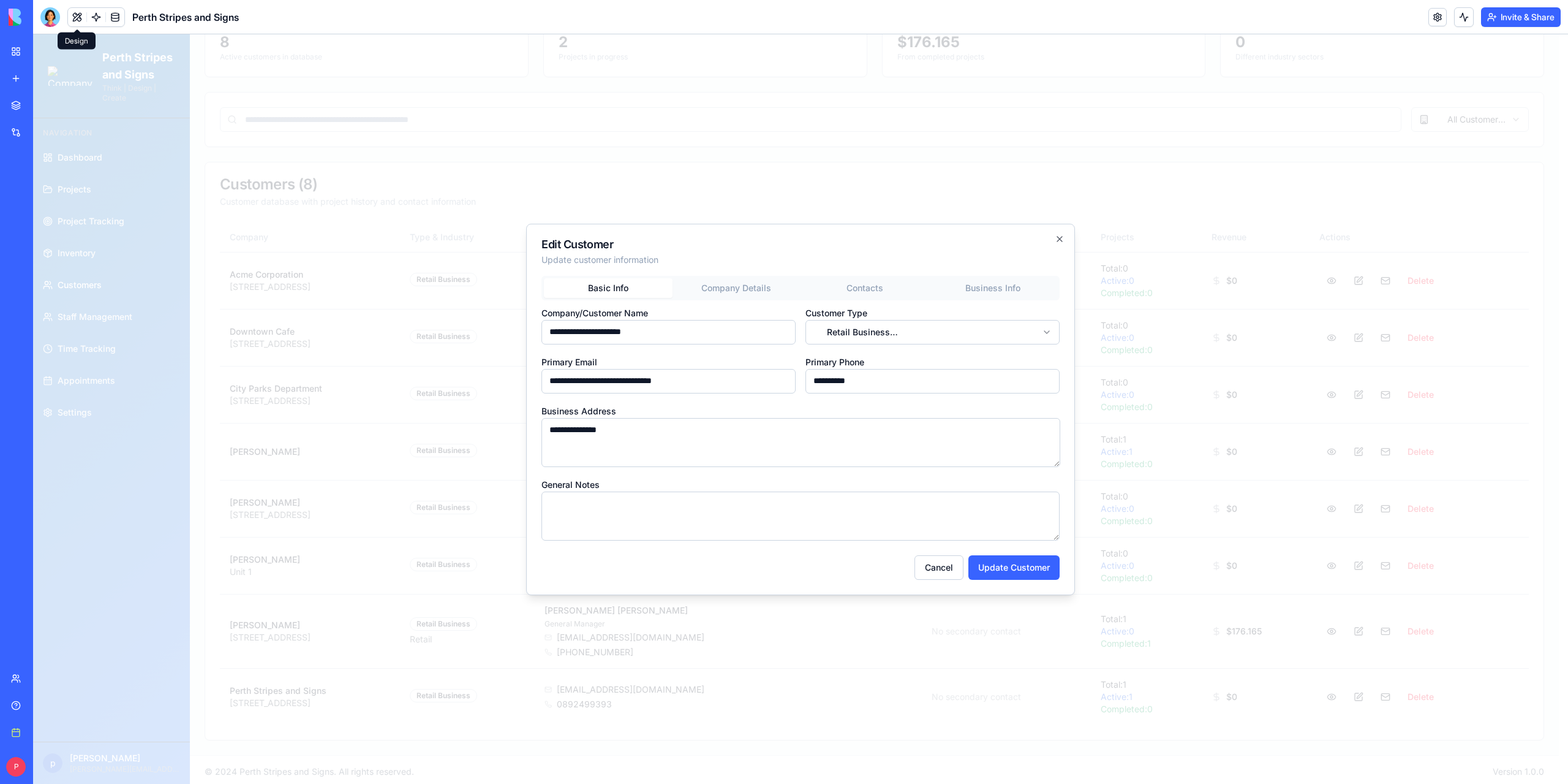
click at [784, 337] on body "Perth Stripes and Signs Think | Design | Create Navigation Dashboard Projects P…" at bounding box center [796, 336] width 1525 height 903
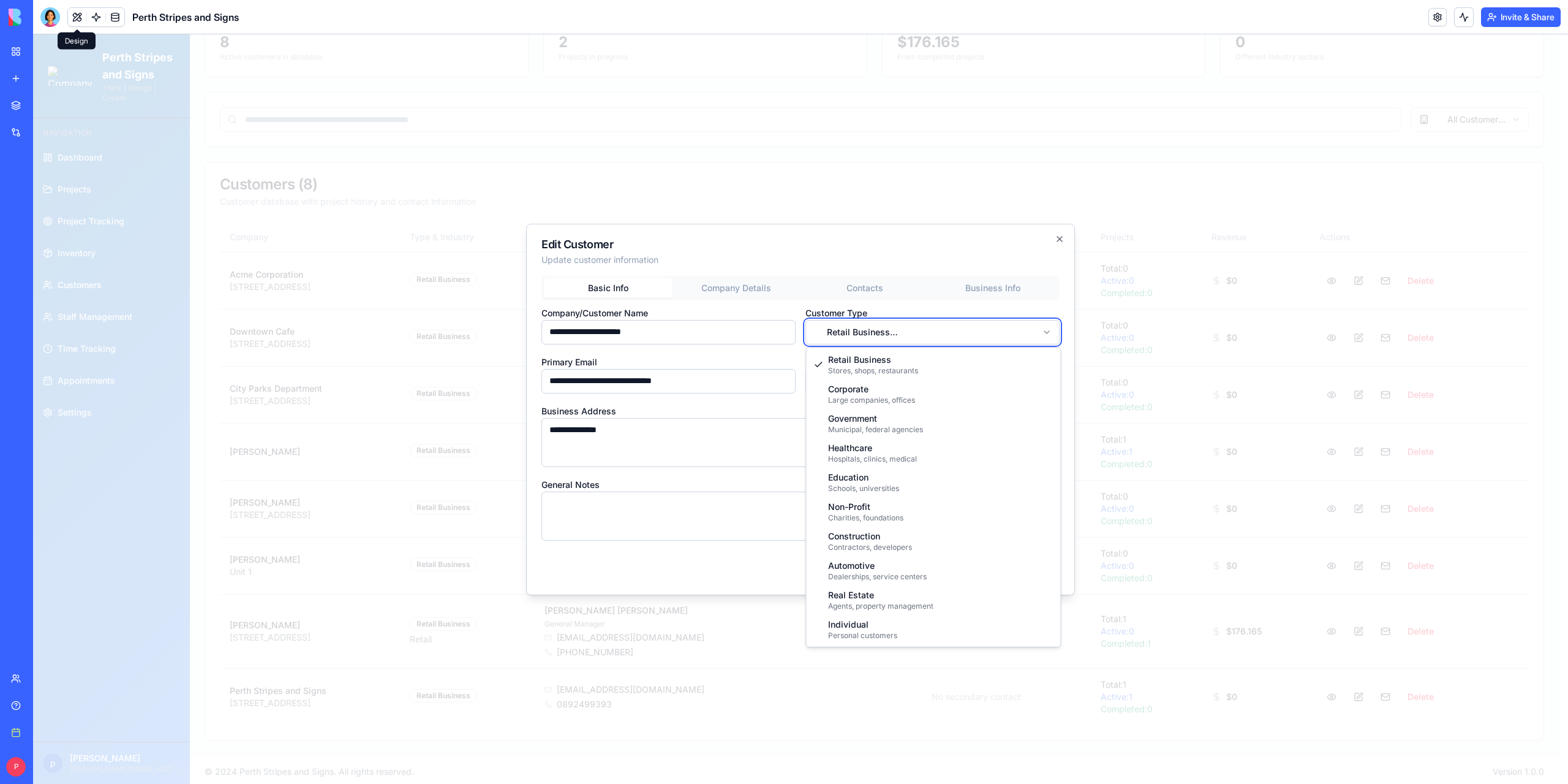
click at [784, 239] on body "Perth Stripes and Signs Think | Design | Create Navigation Dashboard Projects P…" at bounding box center [796, 336] width 1525 height 903
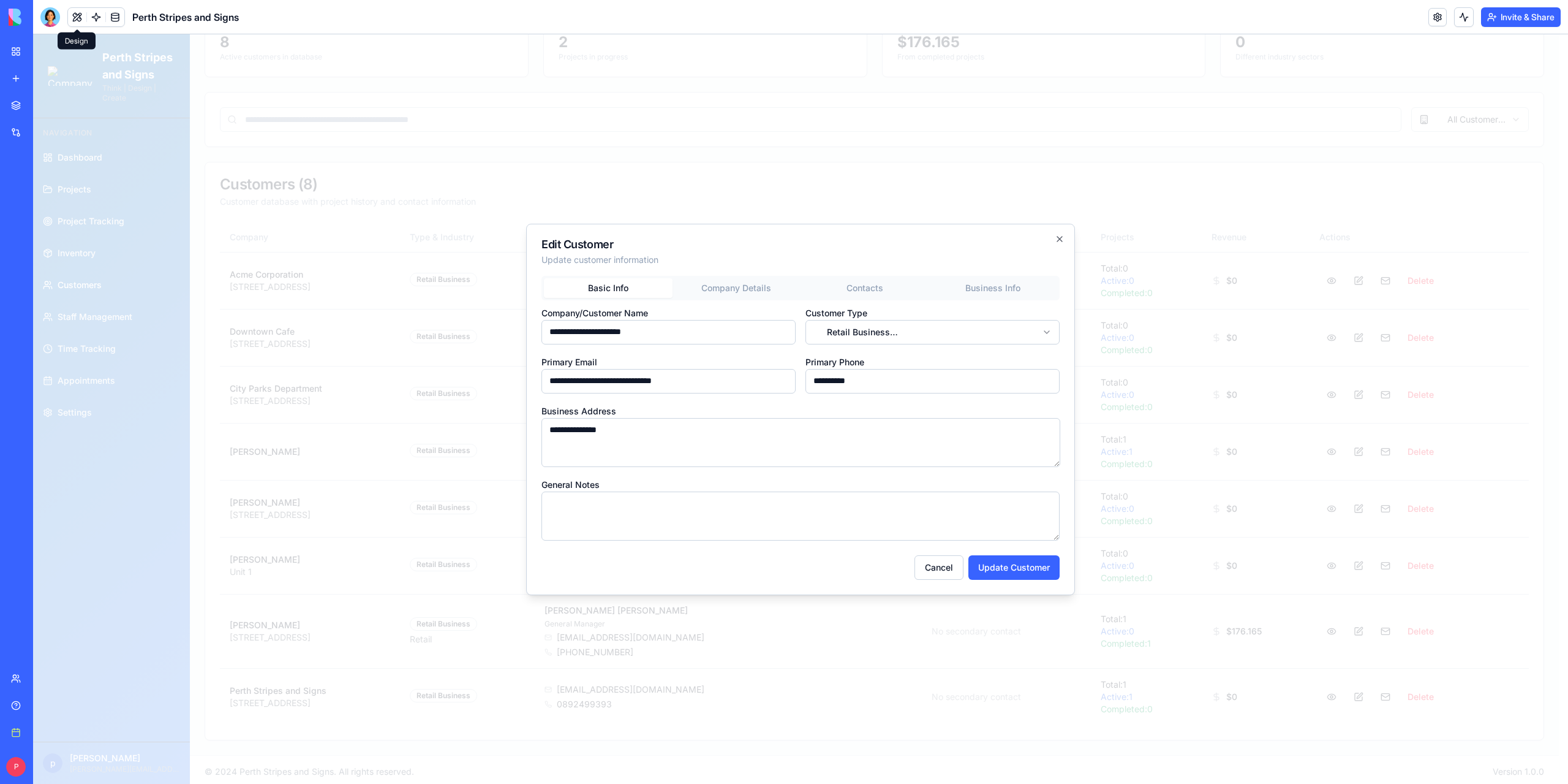
drag, startPoint x: 942, startPoint y: 567, endPoint x: 583, endPoint y: 443, distance: 379.8
click at [784, 567] on button "Cancel" at bounding box center [939, 567] width 49 height 24
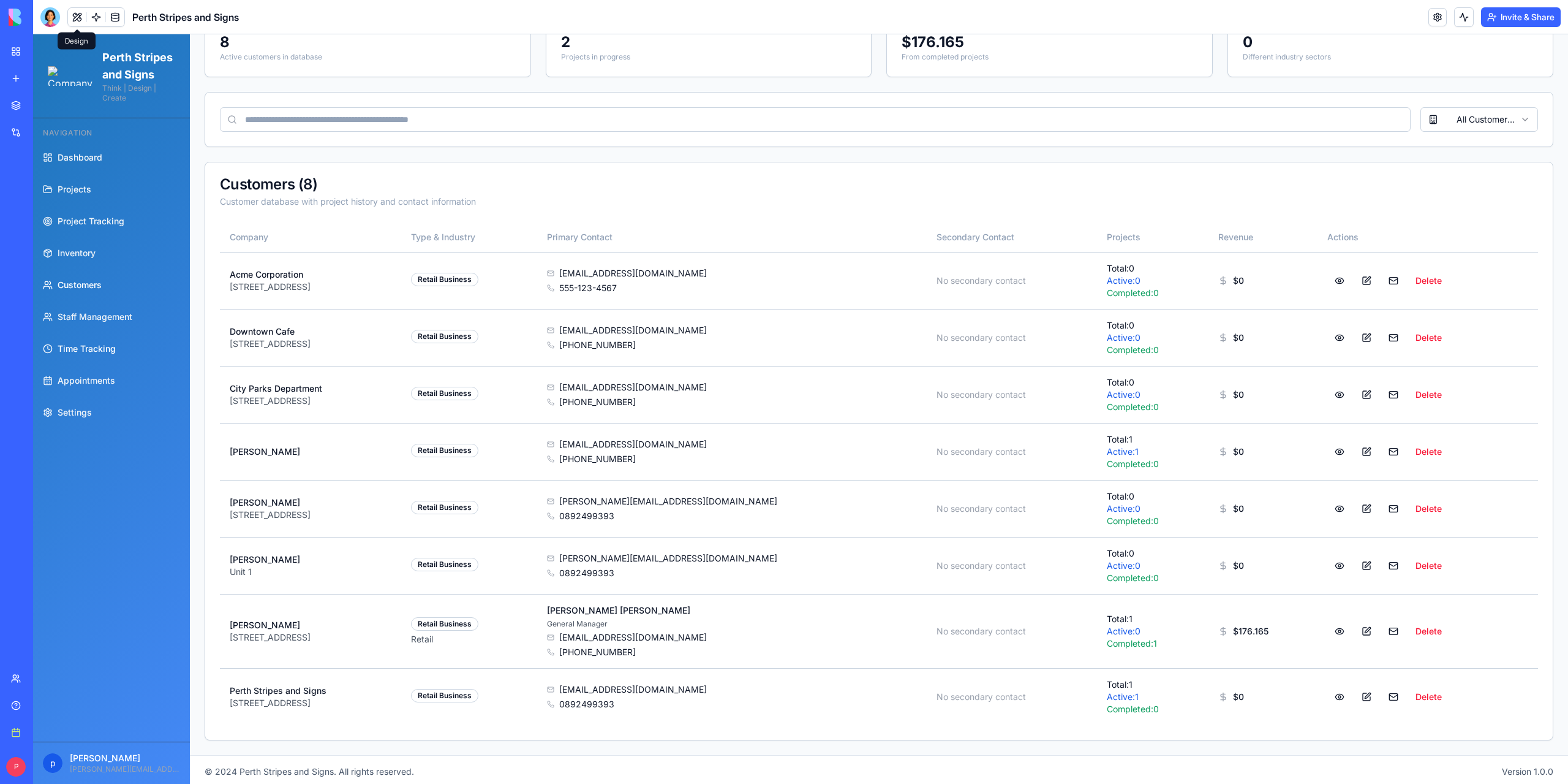
click at [71, 354] on span "Time Tracking" at bounding box center [87, 348] width 58 height 12
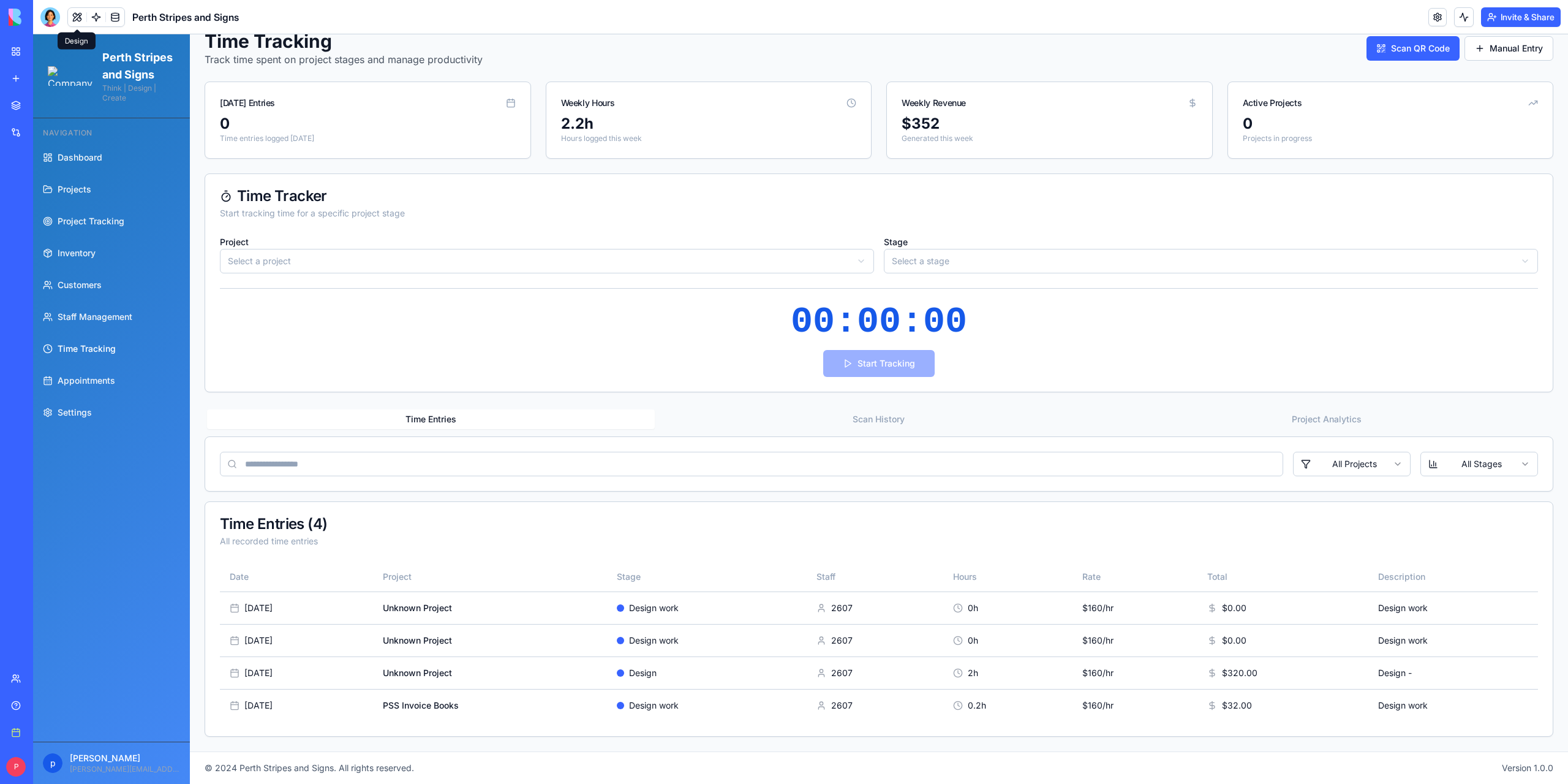
scroll to position [65, 0]
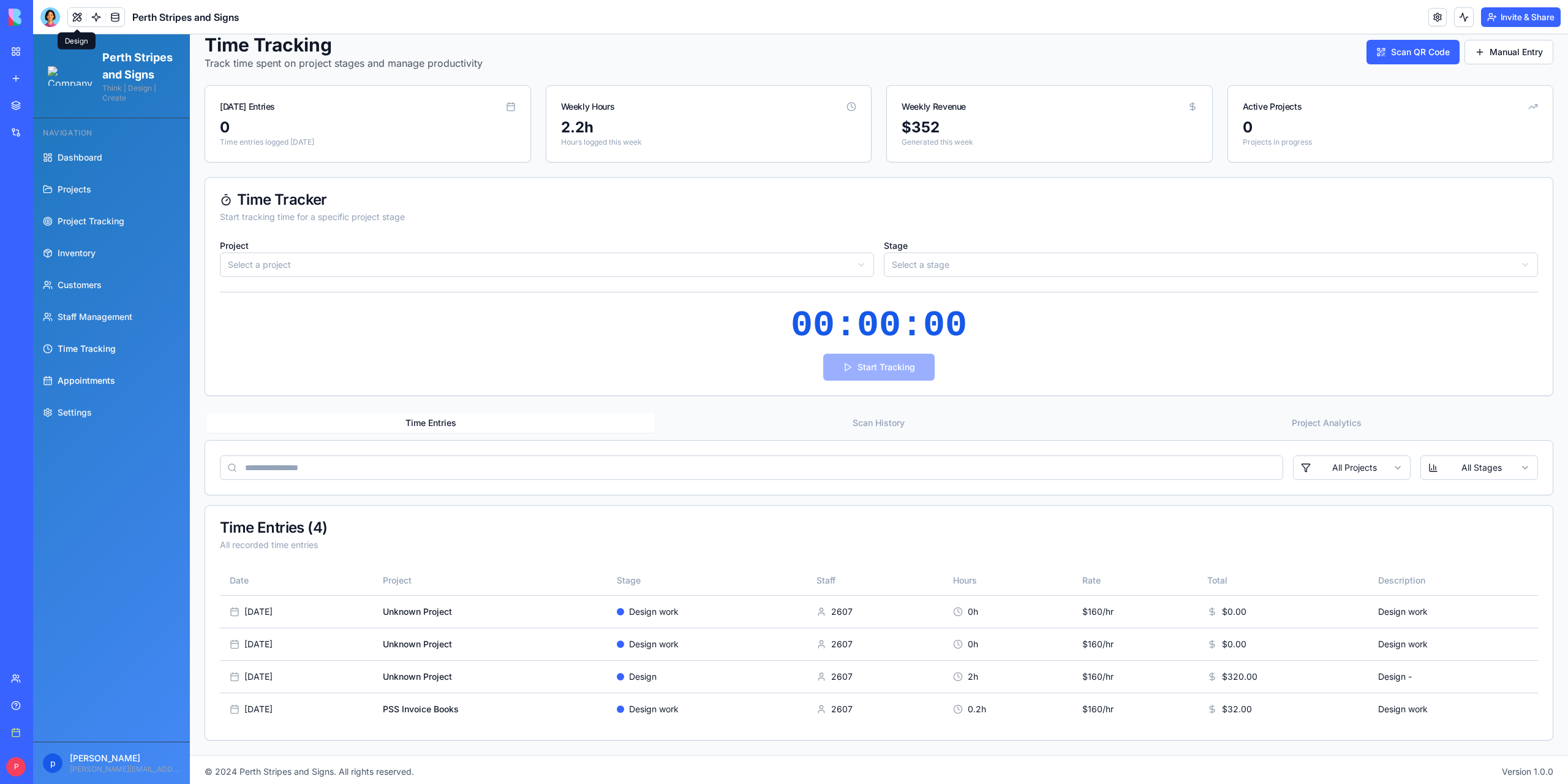
click at [91, 387] on span "Appointments" at bounding box center [86, 380] width 57 height 12
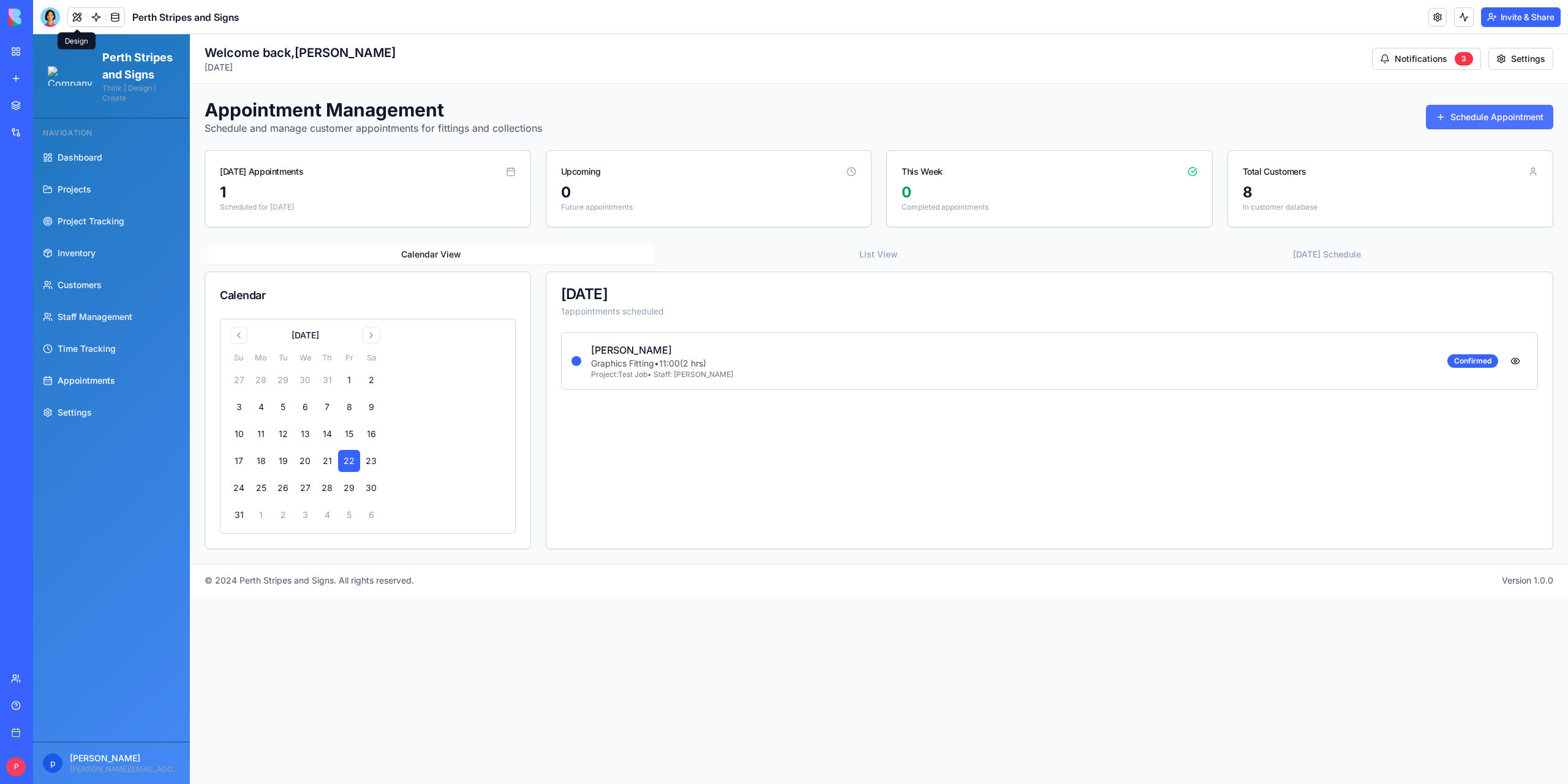
click at [784, 116] on button "Schedule Appointment" at bounding box center [1490, 117] width 128 height 24
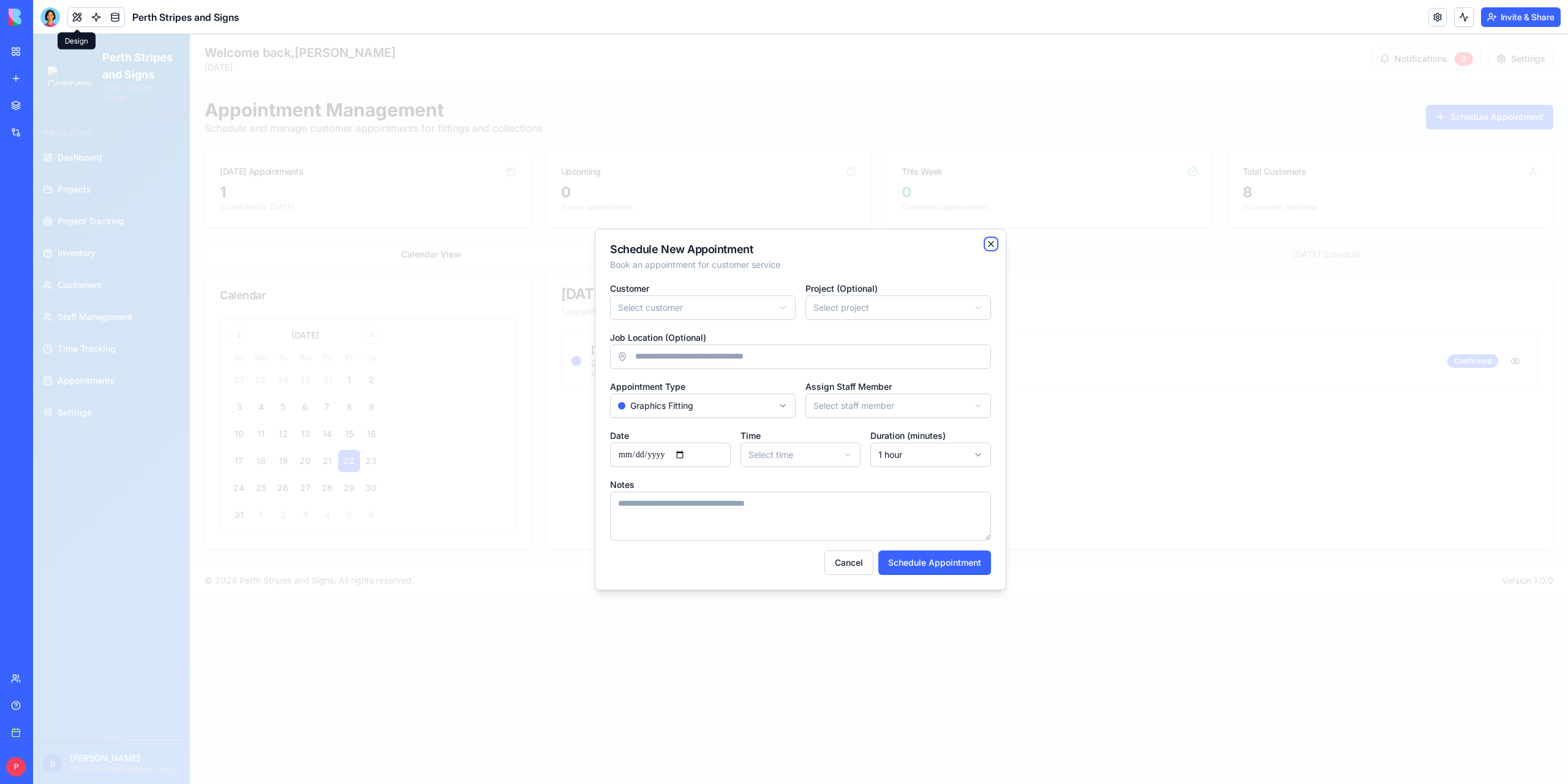
click at [784, 244] on icon "button" at bounding box center [991, 244] width 5 height 5
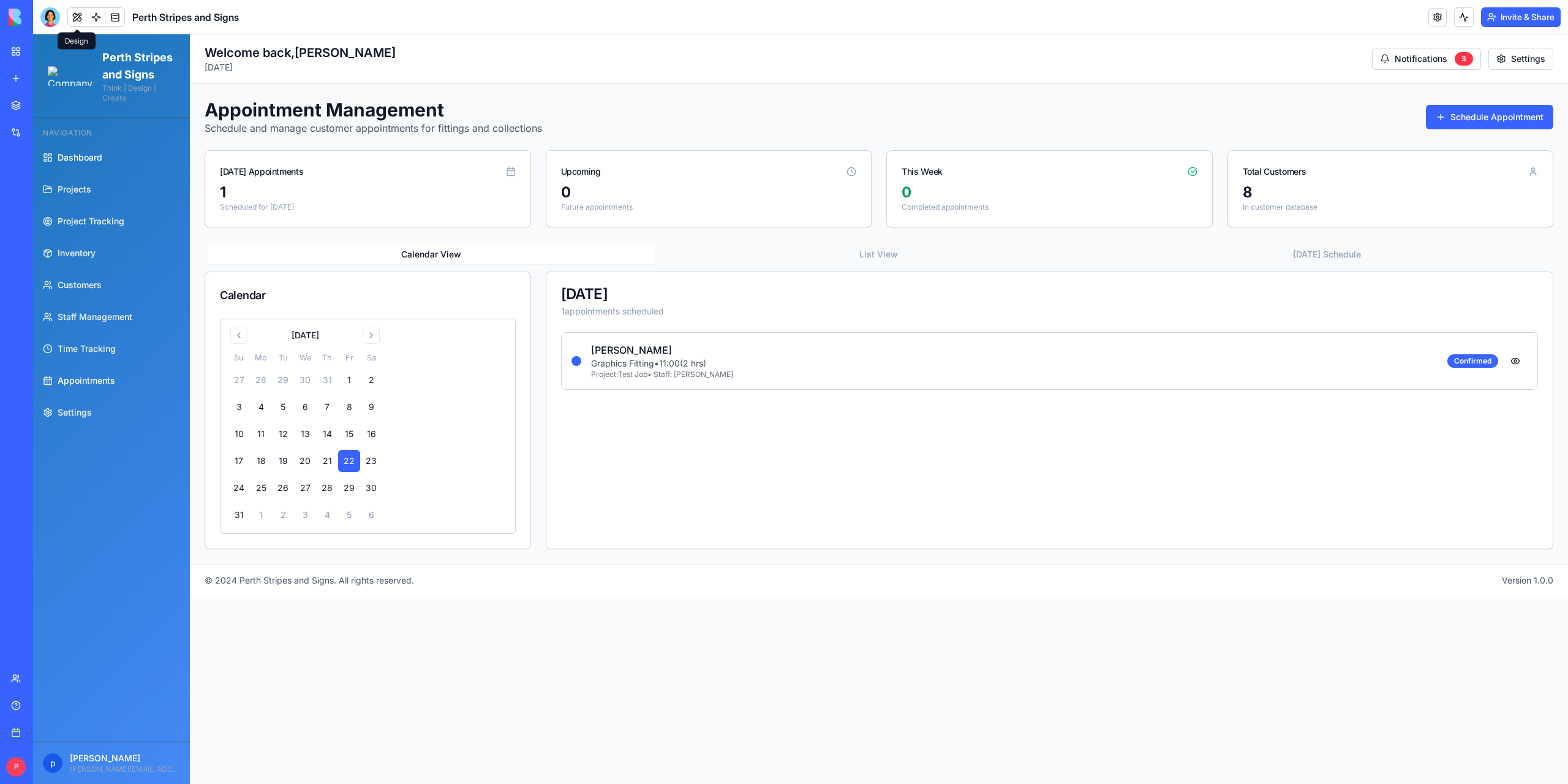
click at [79, 163] on span "Dashboard" at bounding box center [79, 157] width 44 height 12
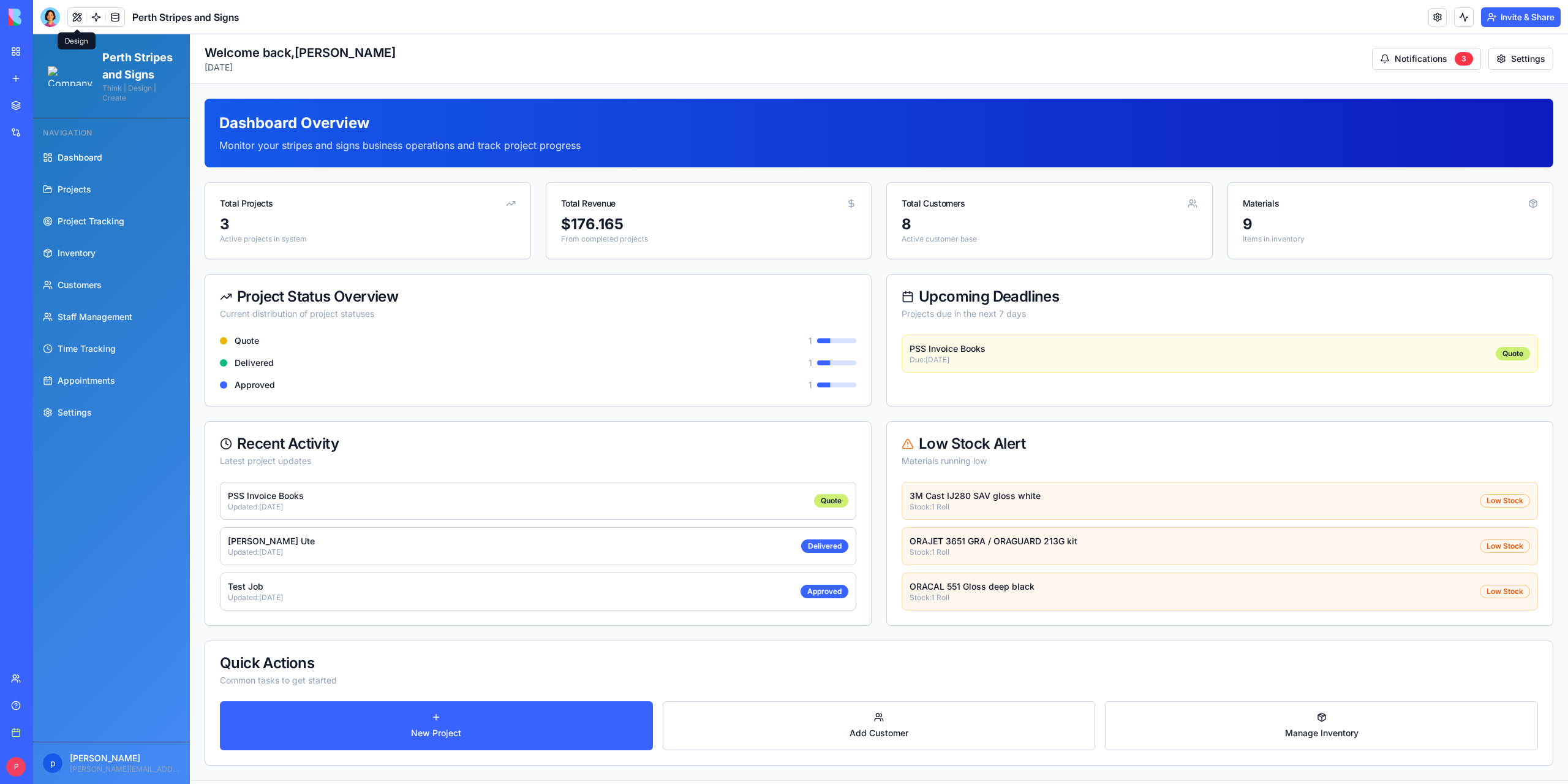
click at [79, 16] on button at bounding box center [77, 17] width 19 height 19
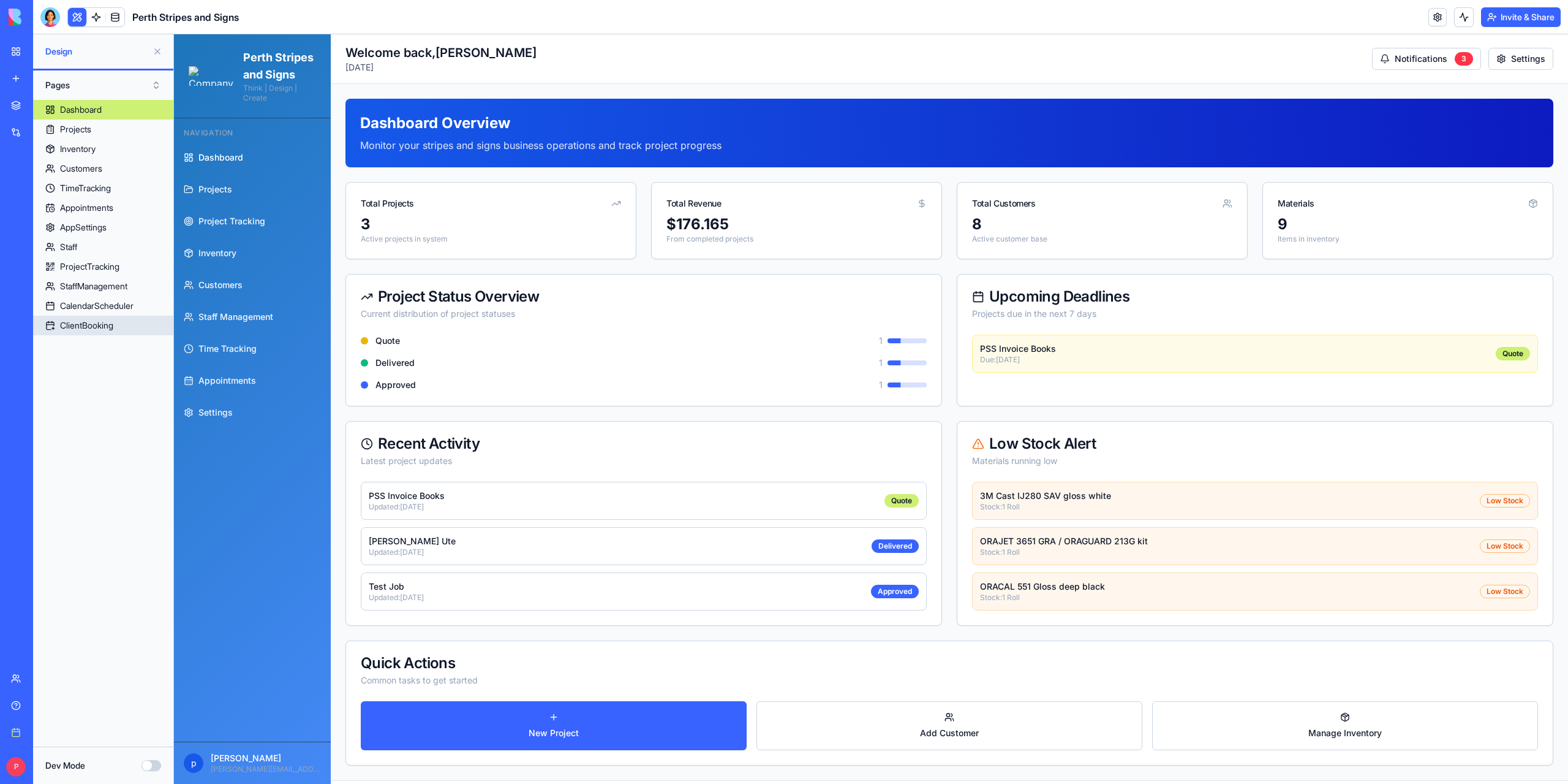
click at [49, 325] on link "ClientBooking" at bounding box center [103, 325] width 140 height 19
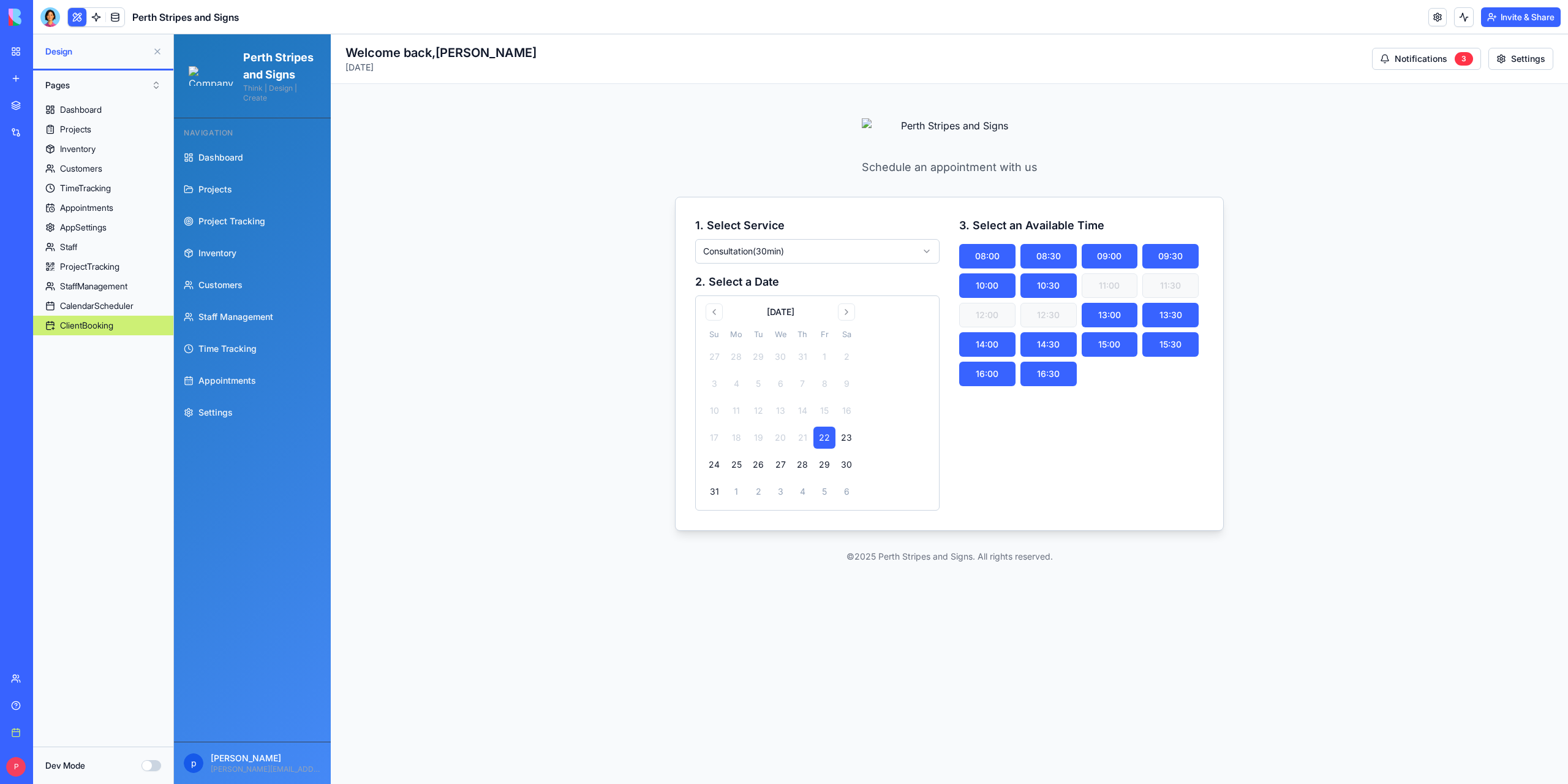
click at [49, 325] on link "ClientBooking" at bounding box center [103, 325] width 140 height 19
click at [79, 325] on div "ClientBooking" at bounding box center [87, 325] width 53 height 12
click at [76, 324] on div "ClientBooking" at bounding box center [87, 325] width 53 height 12
click at [148, 768] on button "Dev Mode" at bounding box center [151, 765] width 19 height 11
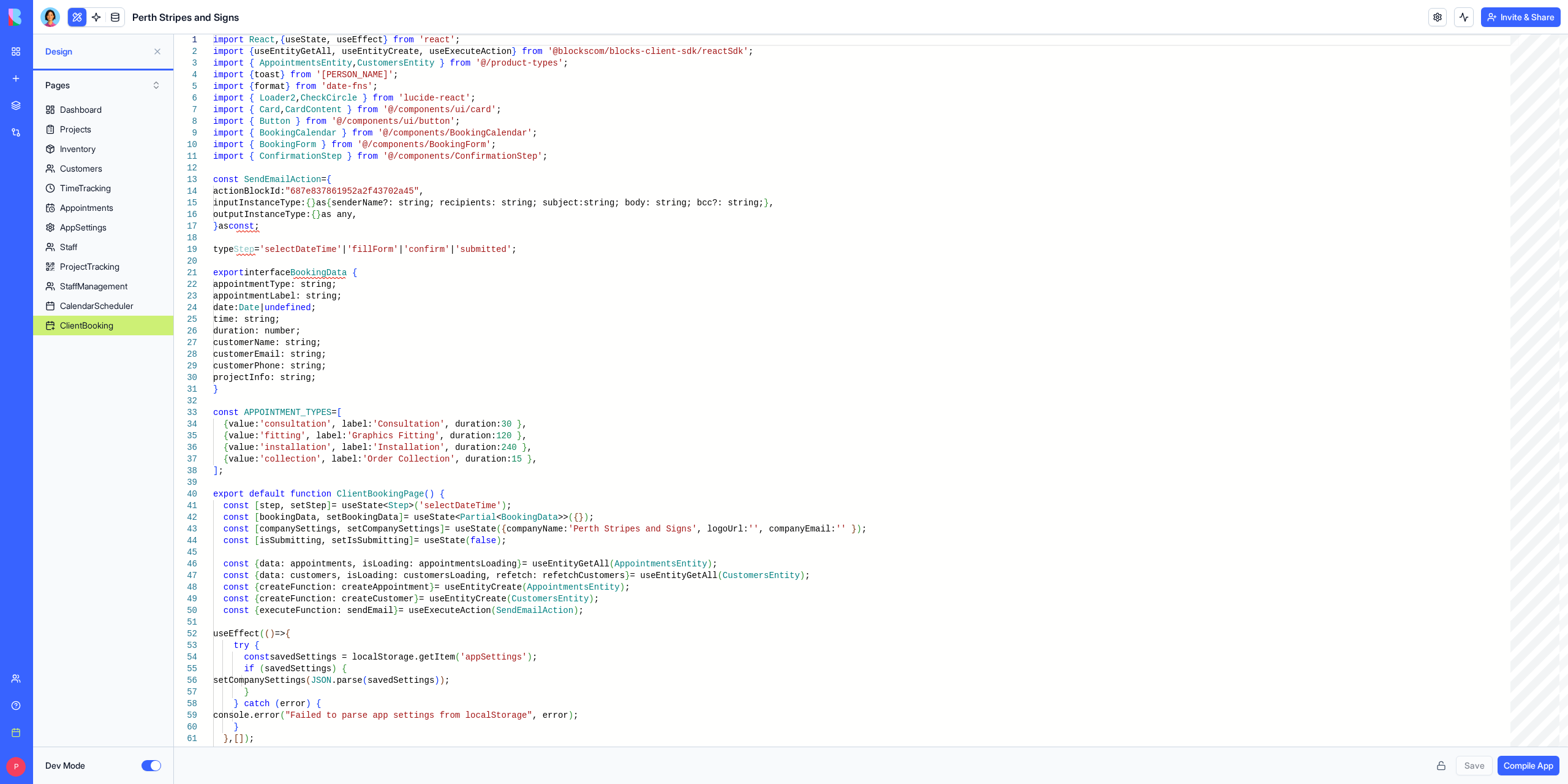
click at [150, 763] on button "Dev Mode" at bounding box center [151, 765] width 19 height 11
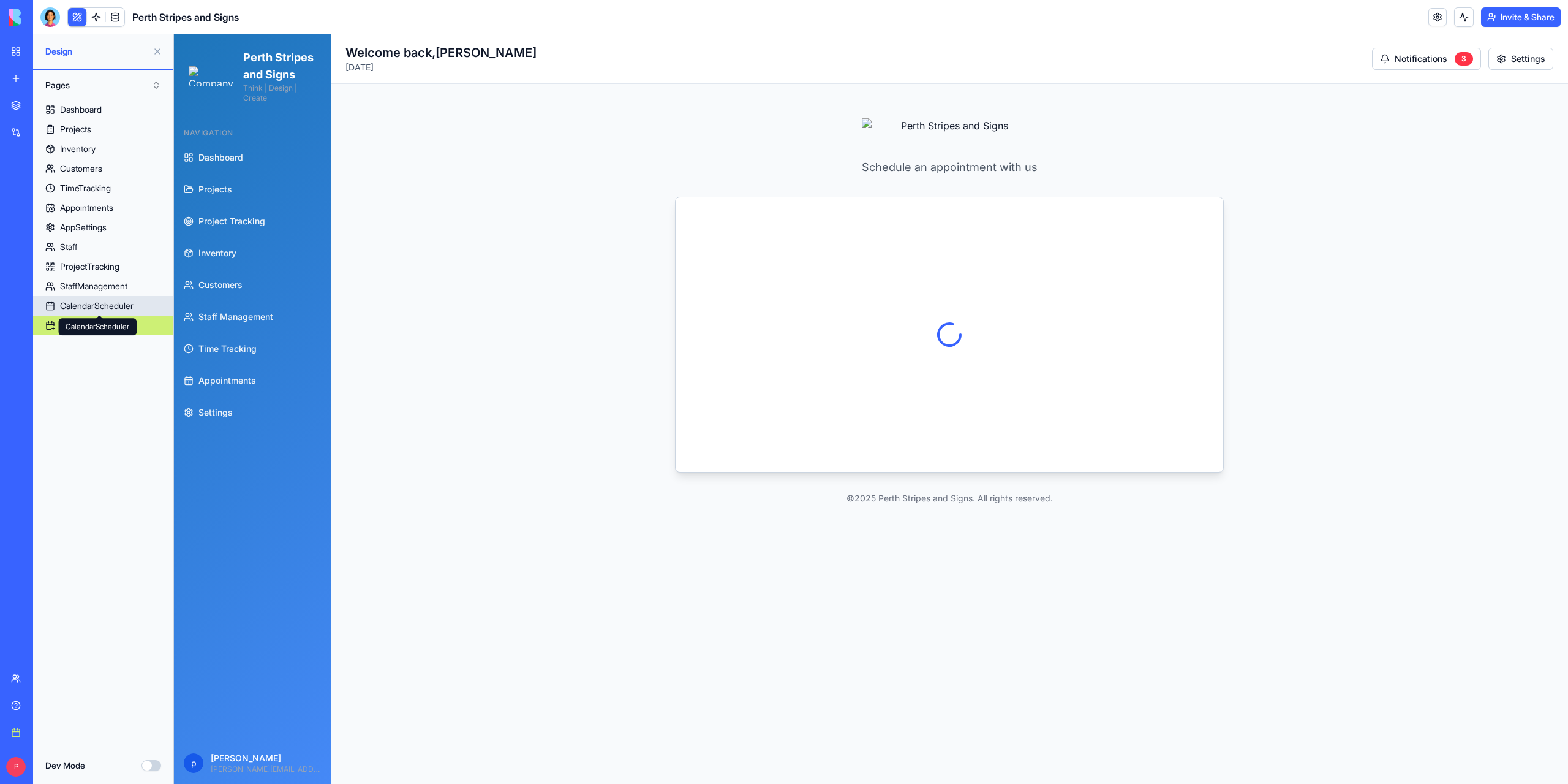
click at [104, 307] on div "CalendarScheduler" at bounding box center [96, 305] width 74 height 12
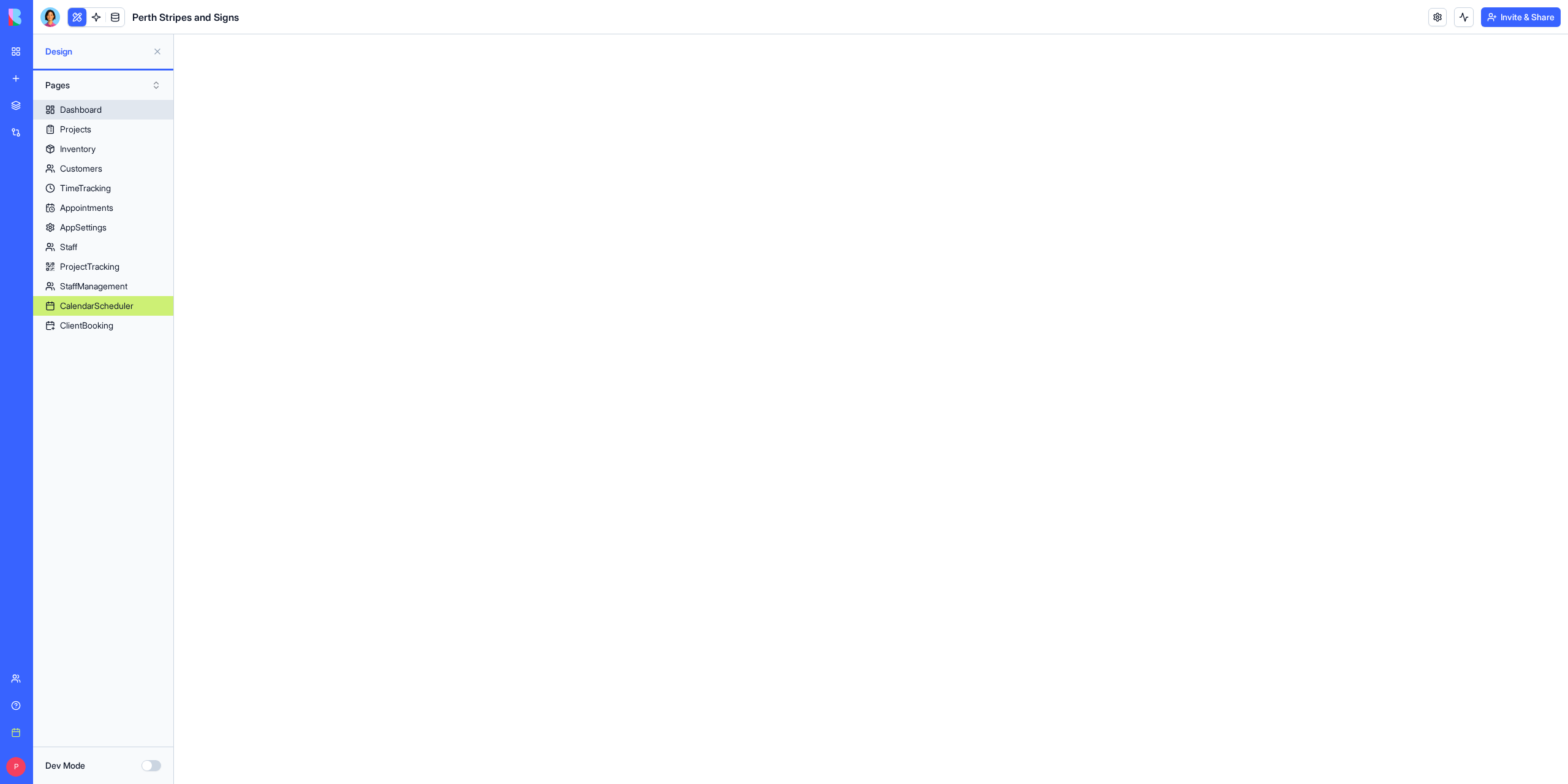
click at [107, 111] on link "Dashboard" at bounding box center [103, 109] width 140 height 19
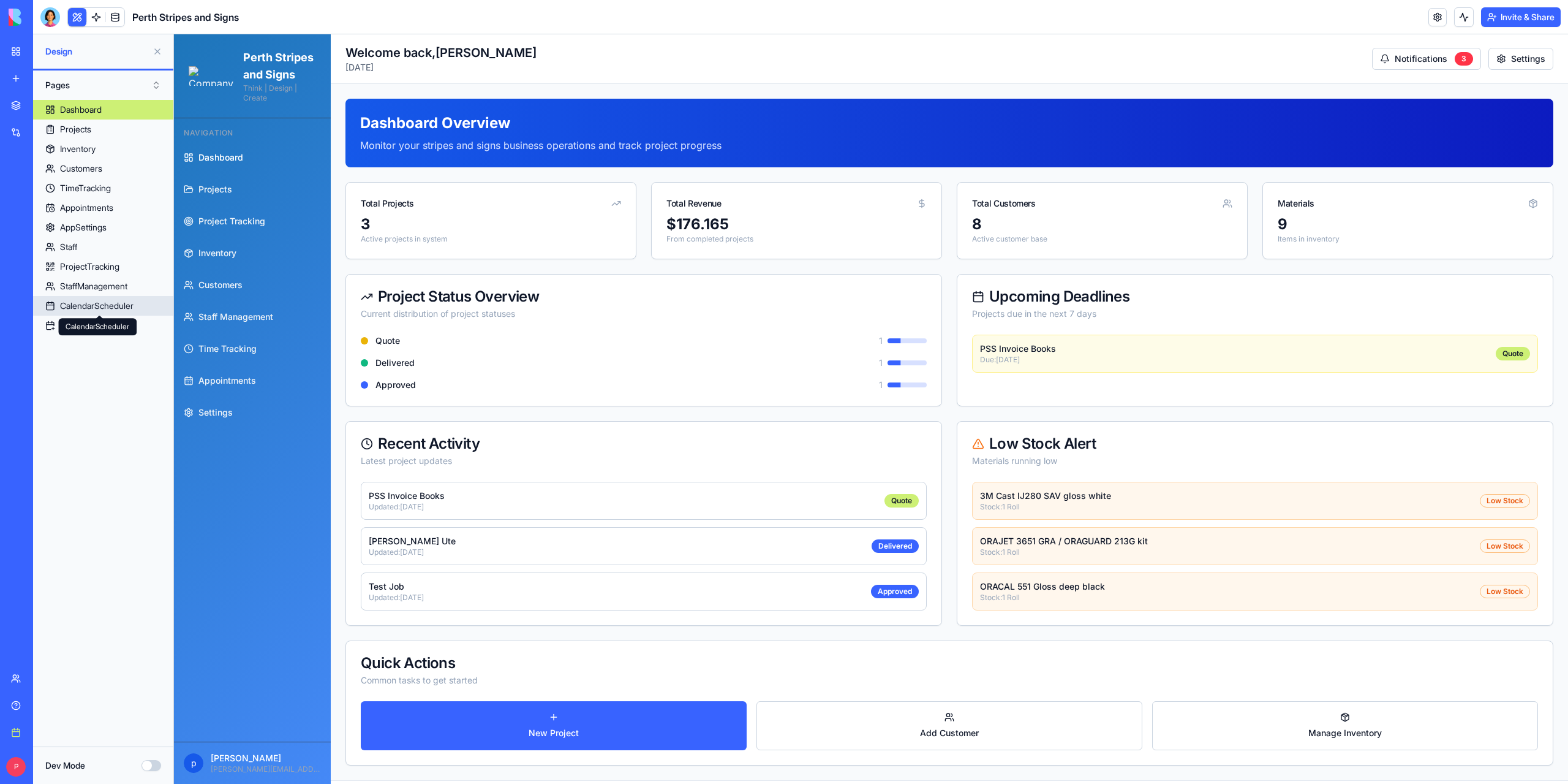
click at [82, 302] on div "CalendarScheduler" at bounding box center [96, 305] width 74 height 12
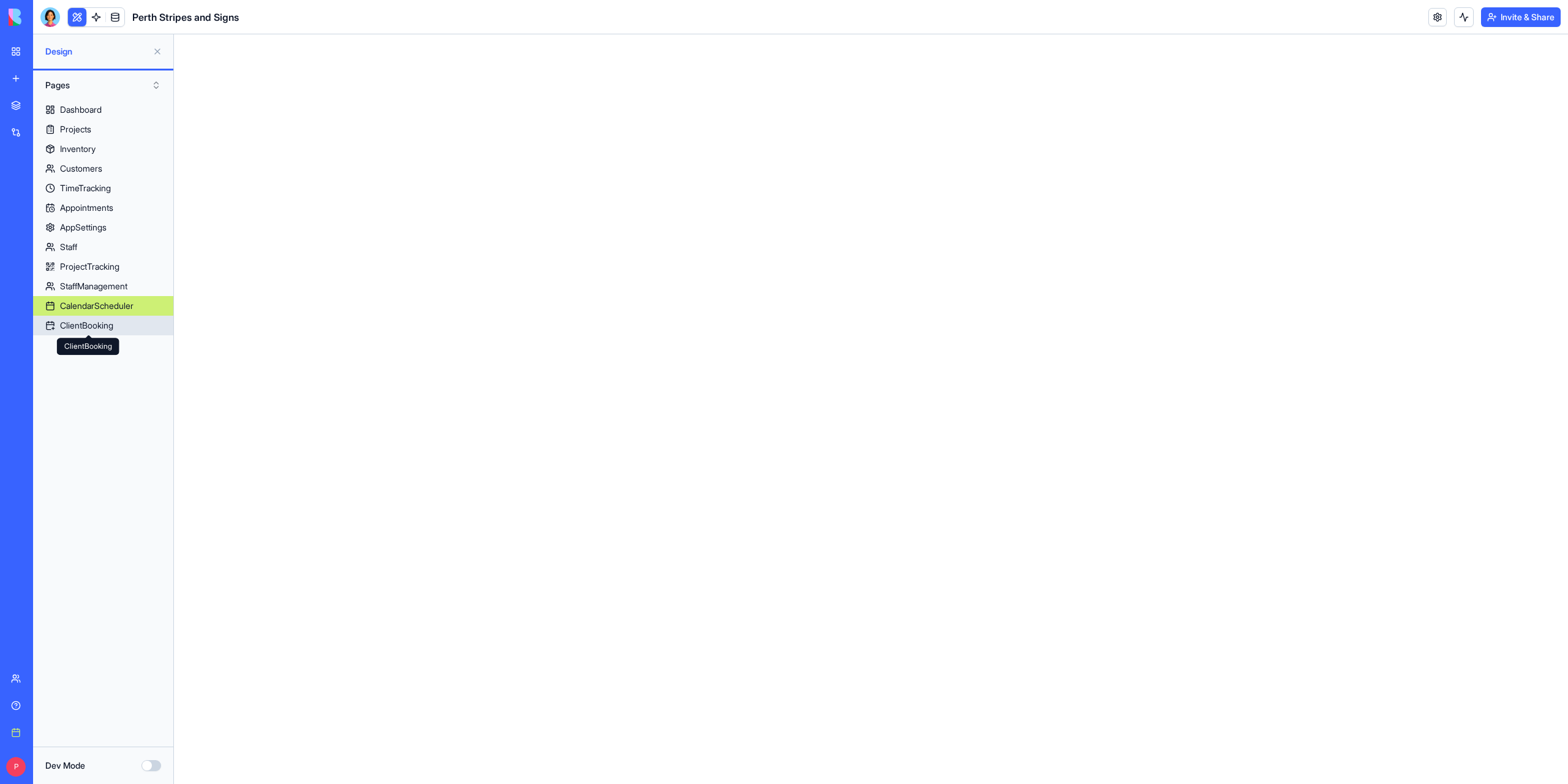
click at [81, 324] on div "ClientBooking" at bounding box center [87, 325] width 53 height 12
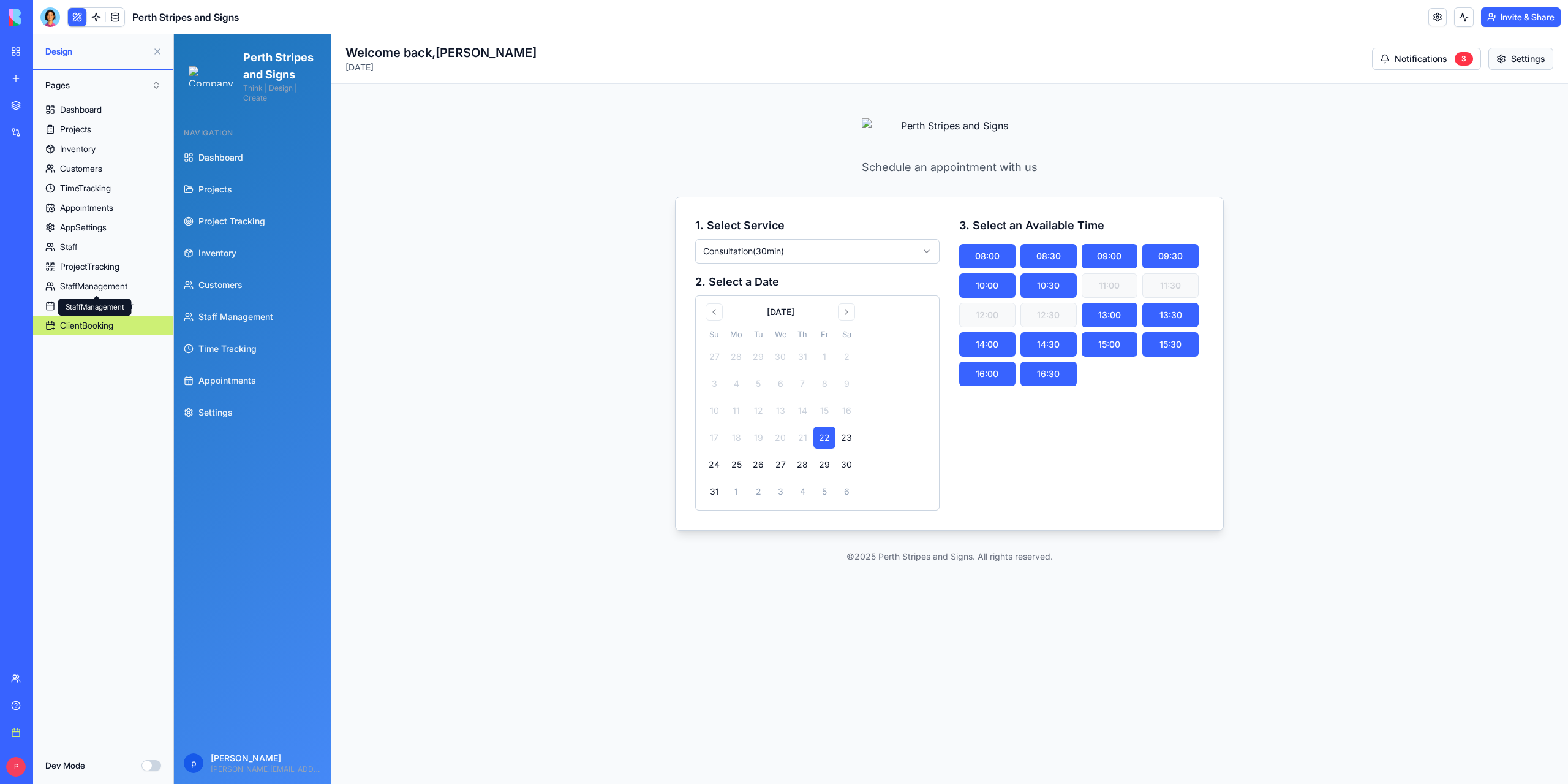
click at [784, 63] on button "Settings" at bounding box center [1520, 58] width 65 height 22
click at [784, 61] on div "3" at bounding box center [1464, 58] width 19 height 14
click at [103, 285] on div "StaffManagement" at bounding box center [93, 286] width 67 height 12
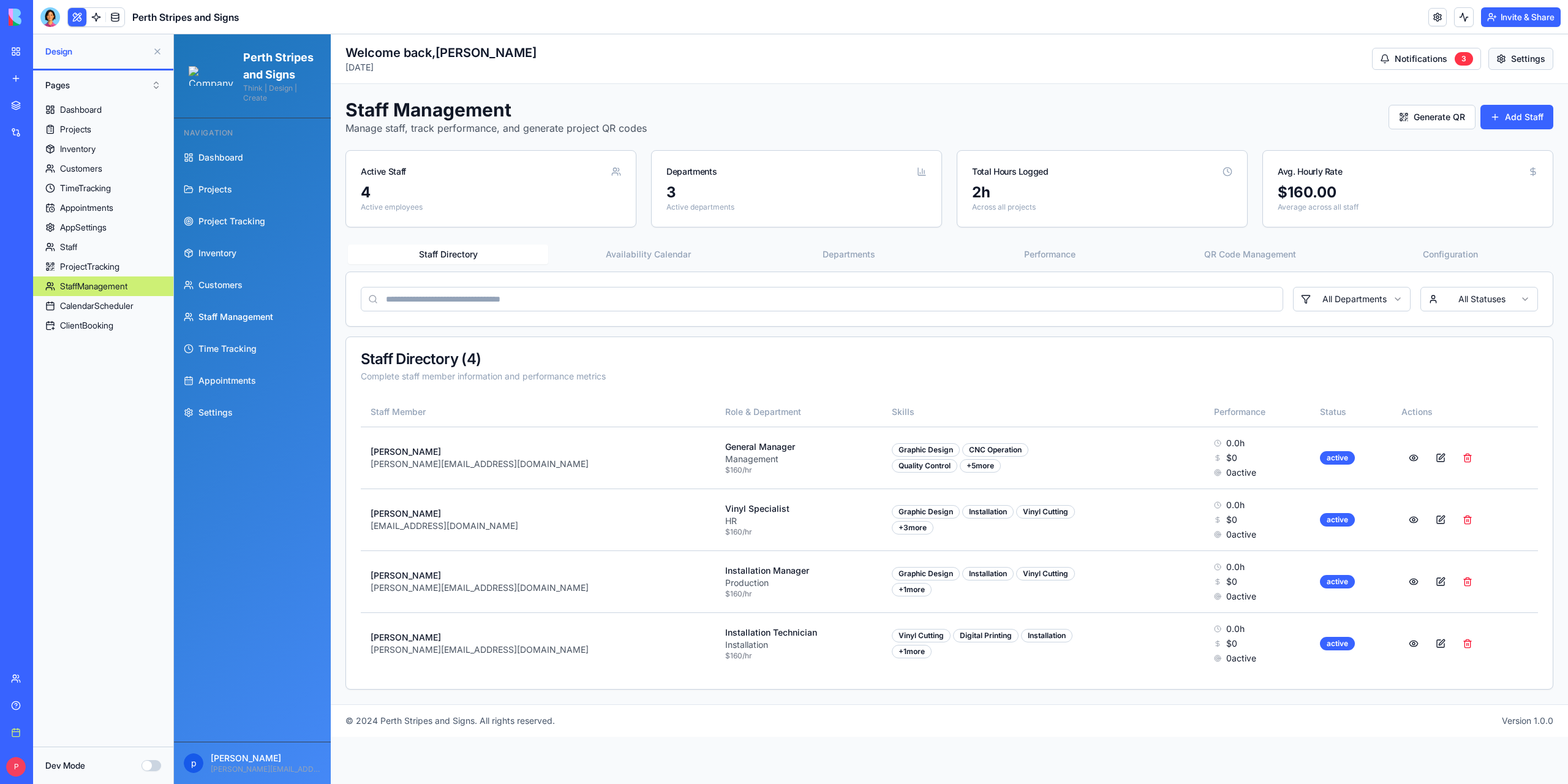
click at [784, 61] on button "Settings" at bounding box center [1520, 58] width 65 height 22
click at [78, 328] on div "ClientBooking" at bounding box center [87, 325] width 53 height 12
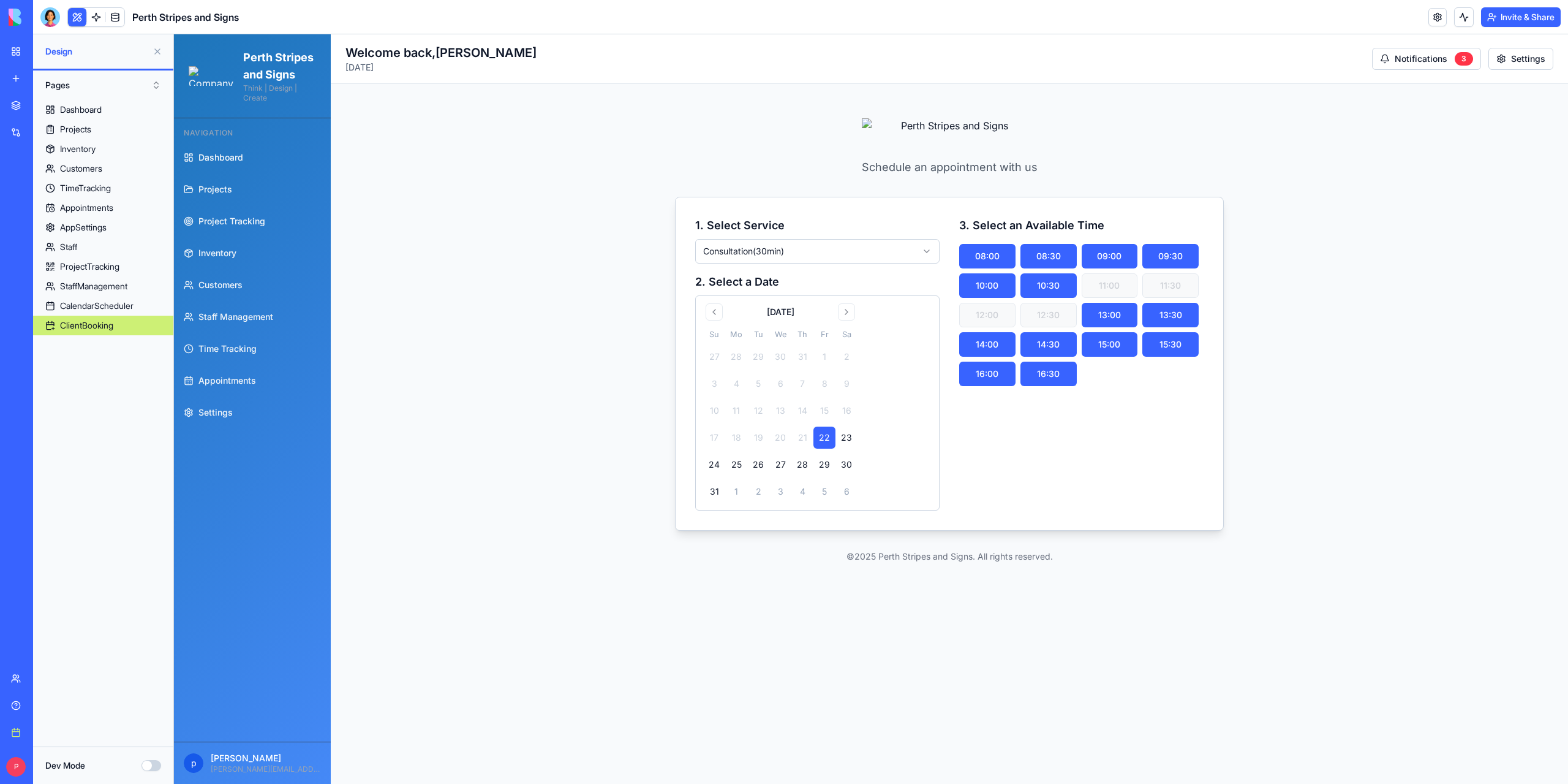
click at [784, 254] on html "Perth Stripes and Signs Think | Design | Create Navigation Dashboard Projects P…" at bounding box center [871, 464] width 1394 height 861
click at [784, 343] on button "14:00" at bounding box center [987, 344] width 57 height 24
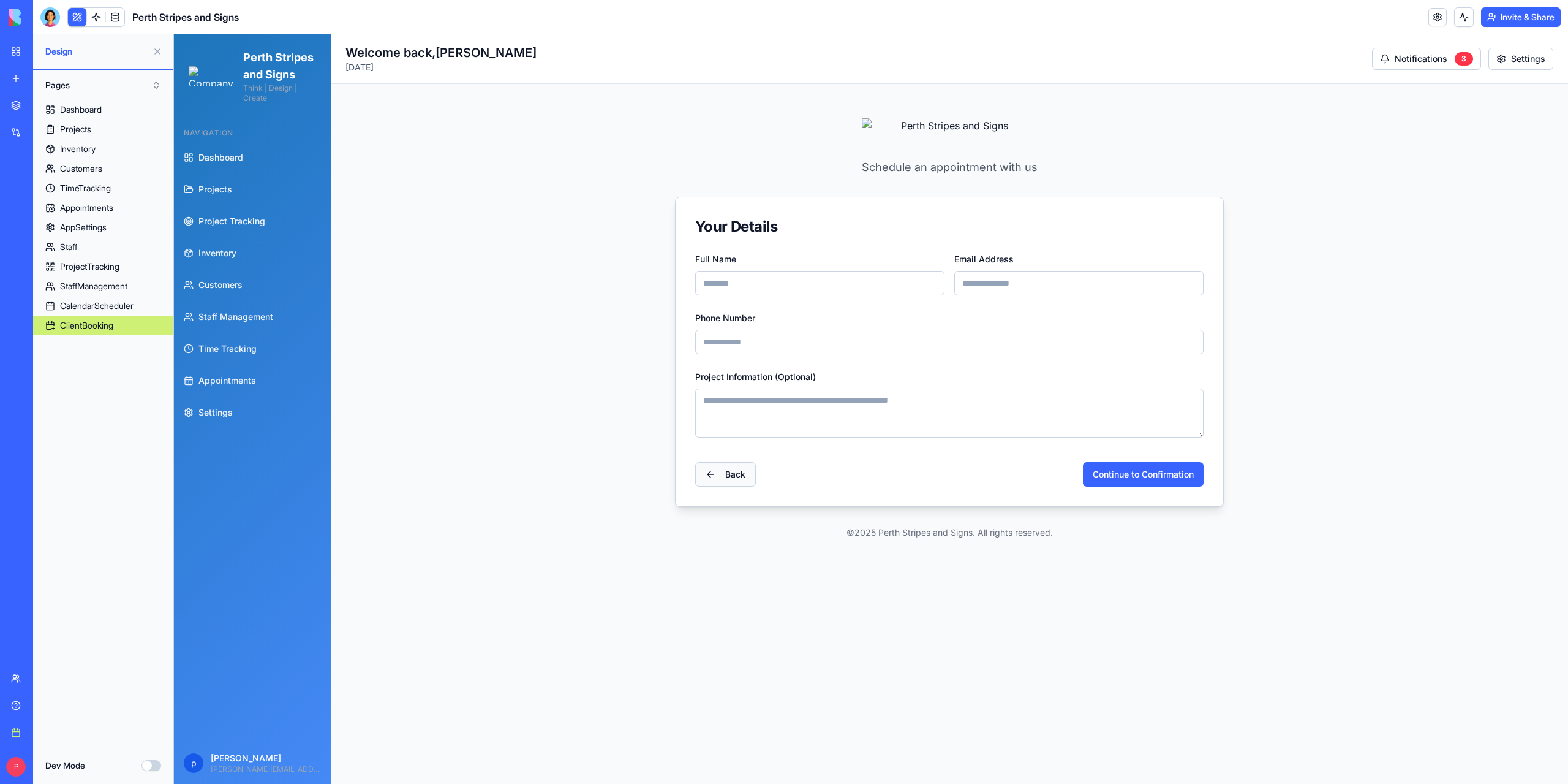
click at [725, 474] on button "Back" at bounding box center [725, 474] width 61 height 24
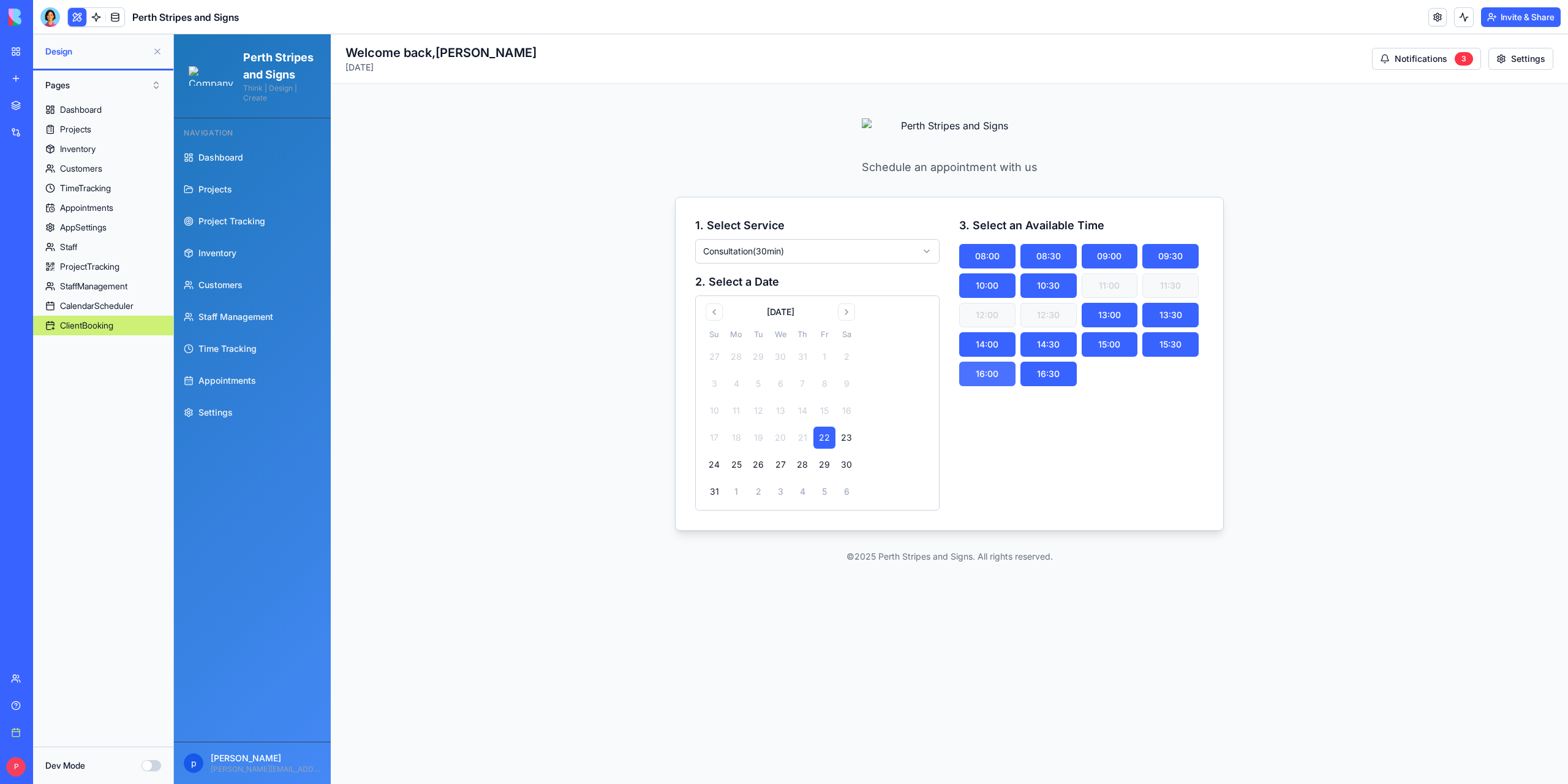
click at [784, 375] on button "16:00" at bounding box center [987, 374] width 57 height 24
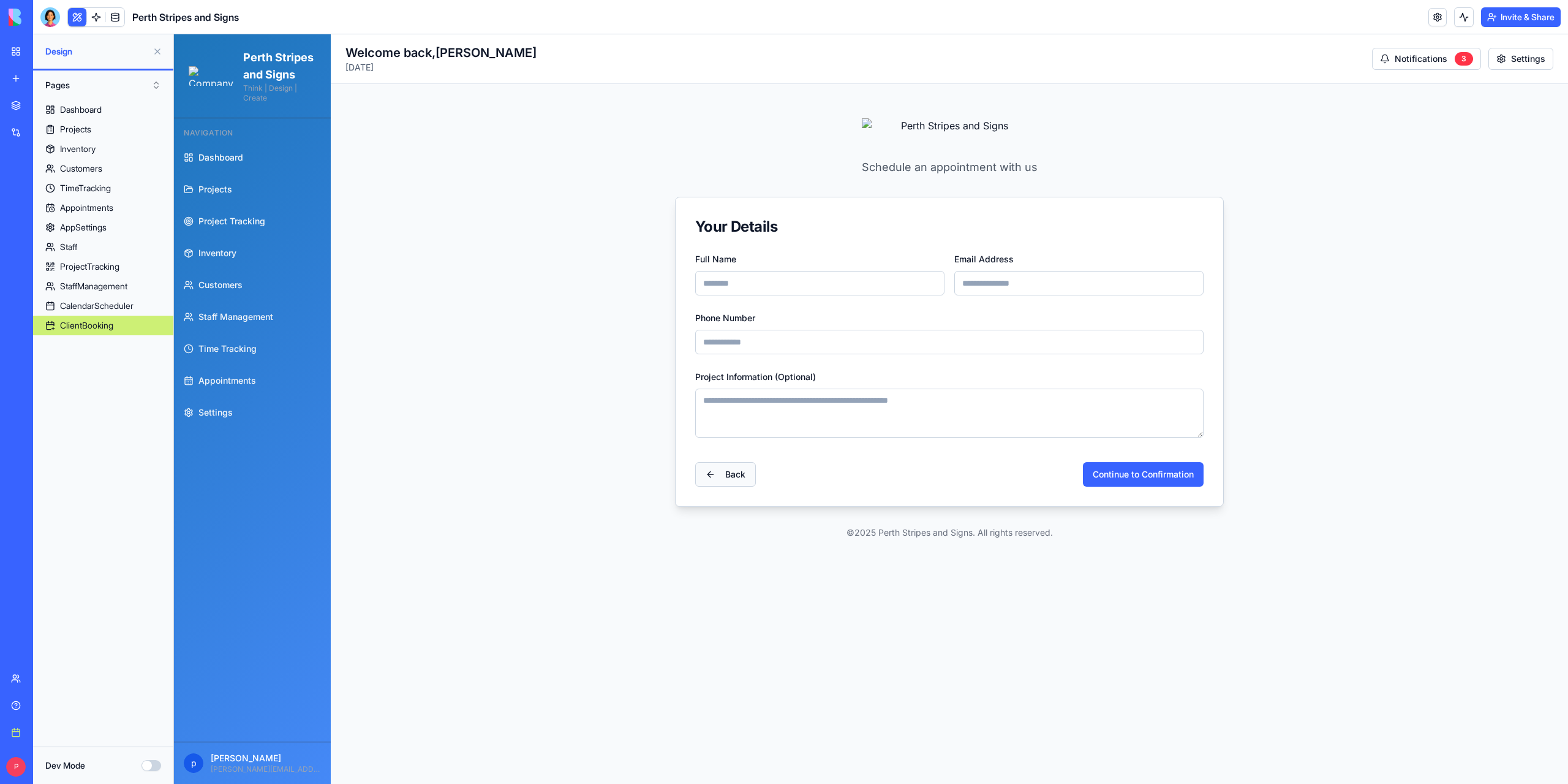
click at [716, 471] on button "Back" at bounding box center [725, 474] width 61 height 24
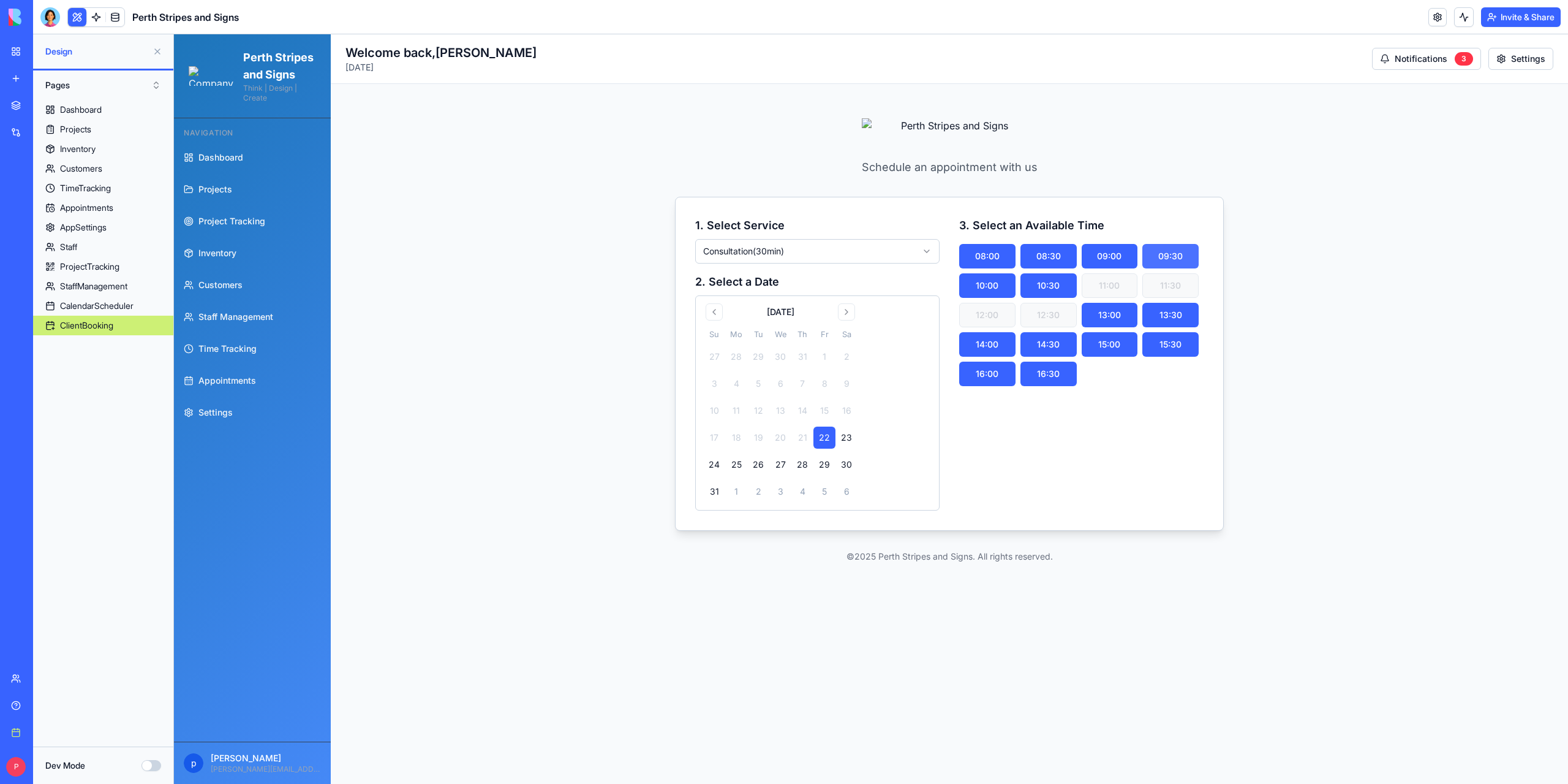
click at [784, 256] on button "09:30" at bounding box center [1170, 256] width 57 height 24
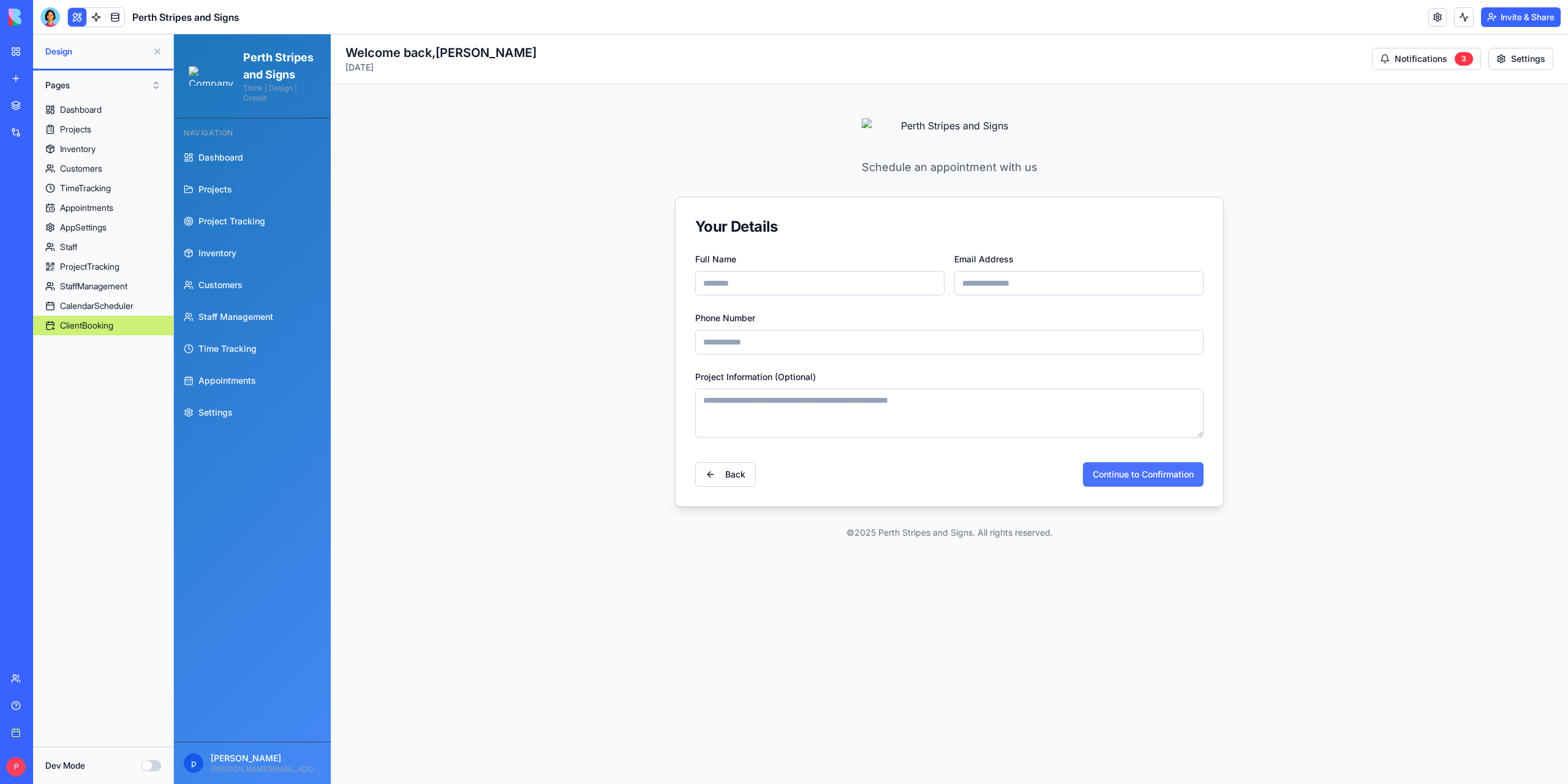
click at [784, 476] on button "Continue to Confirmation" at bounding box center [1143, 474] width 120 height 24
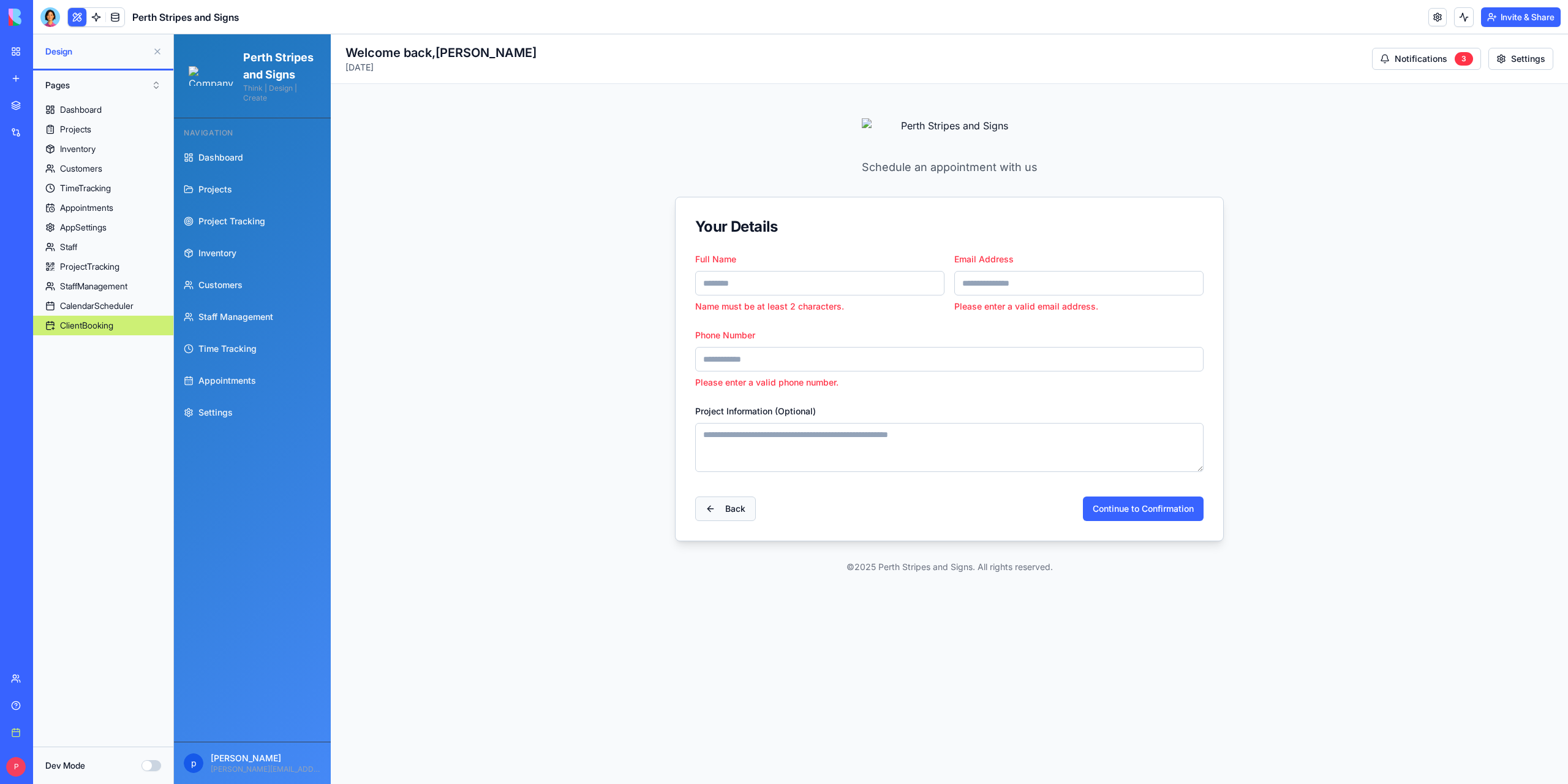
click at [733, 507] on button "Back" at bounding box center [725, 508] width 61 height 24
